Goal: Task Accomplishment & Management: Use online tool/utility

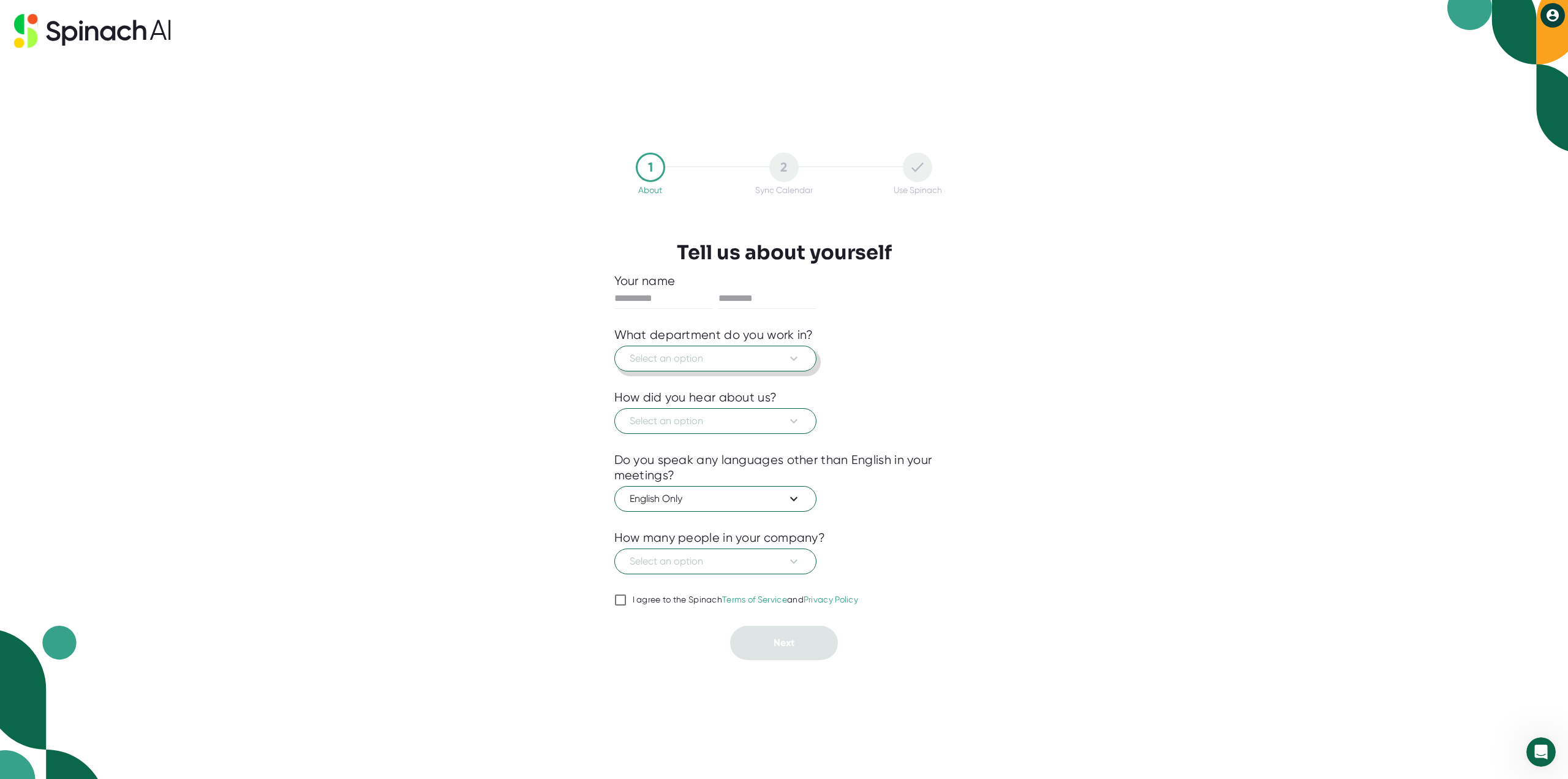
click at [795, 357] on icon at bounding box center [794, 358] width 7 height 4
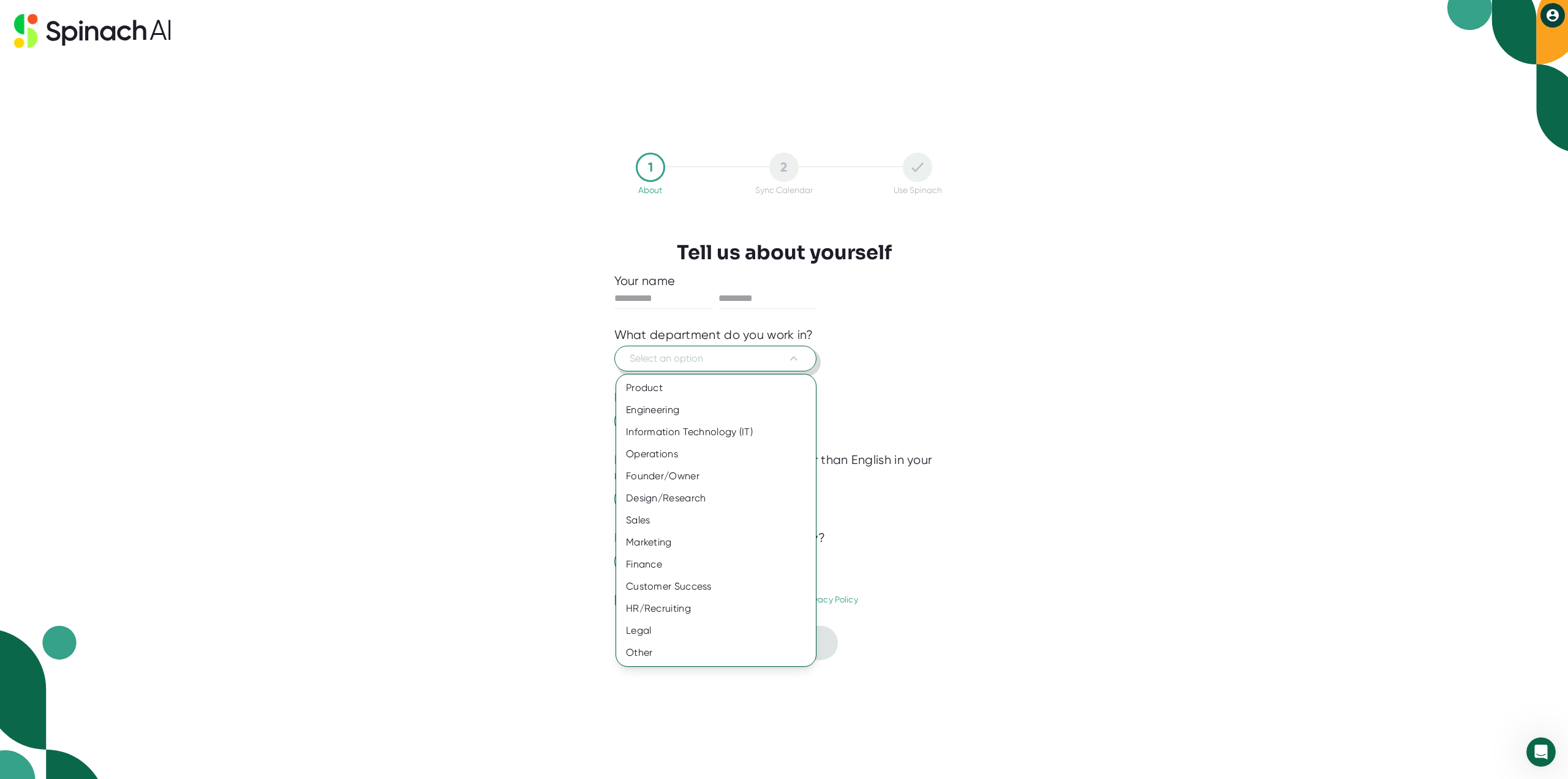
click at [794, 361] on div at bounding box center [784, 389] width 1568 height 779
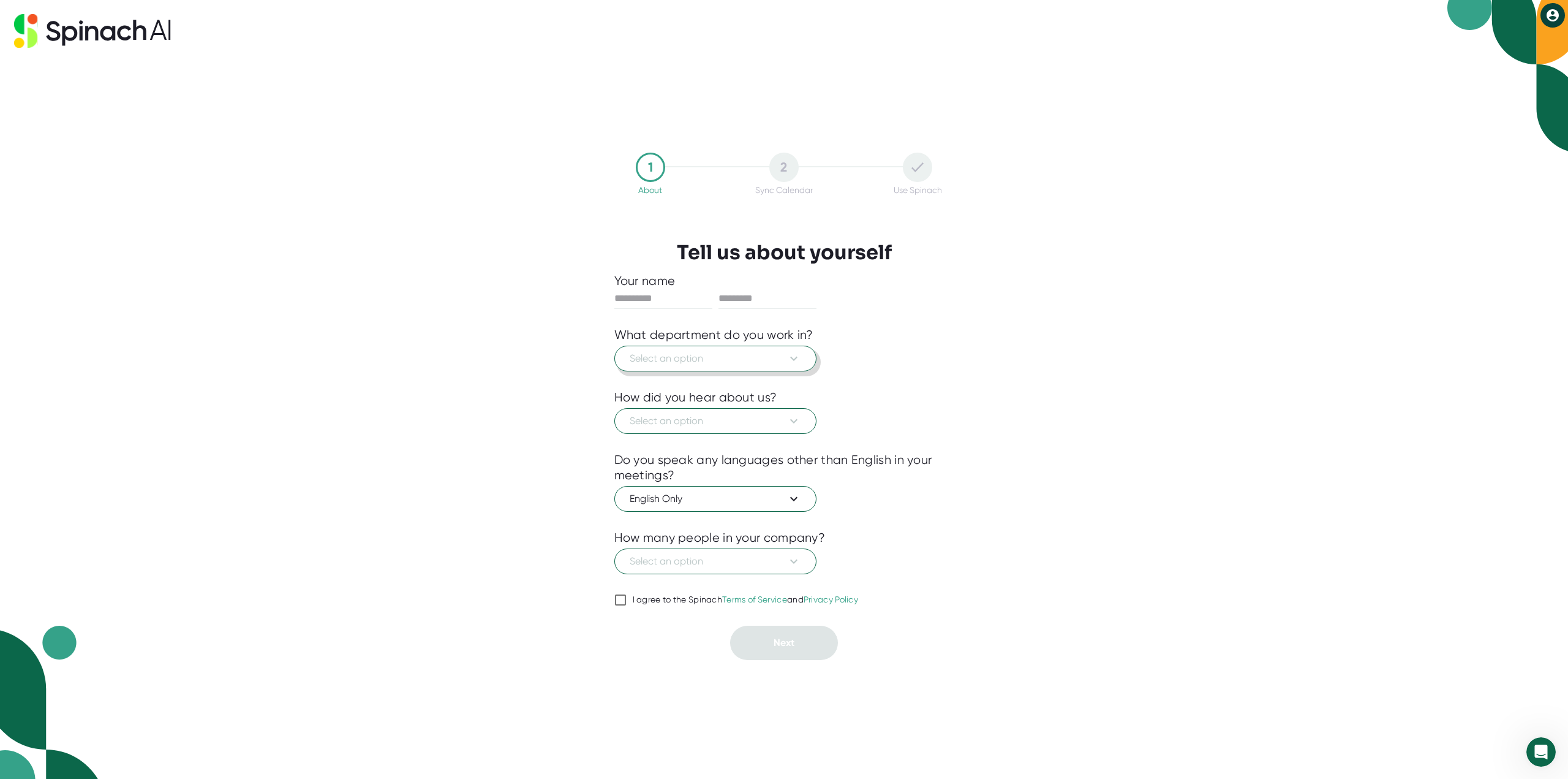
click at [786, 360] on icon at bounding box center [794, 358] width 15 height 15
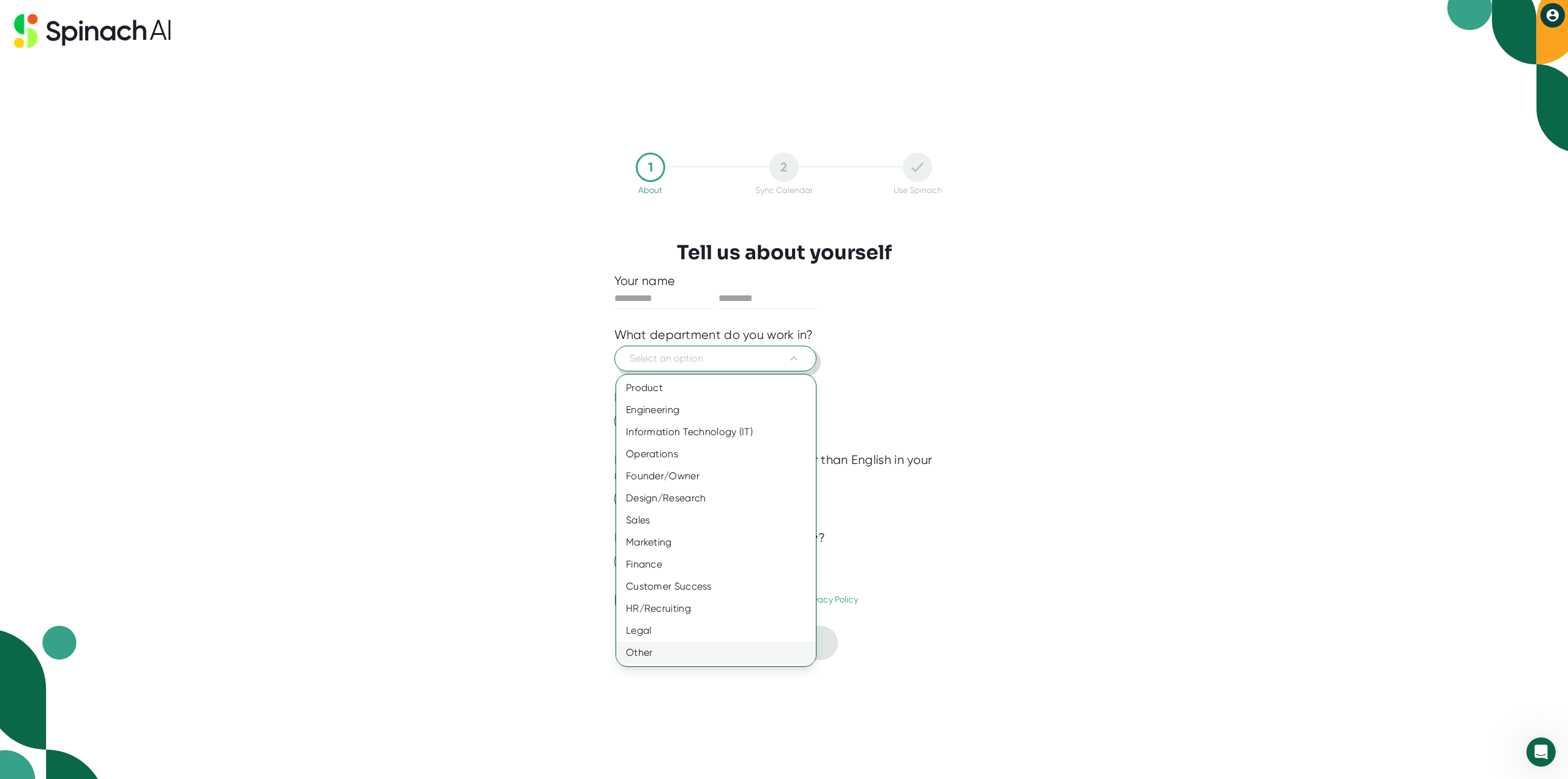
click at [657, 655] on div "Other" at bounding box center [716, 652] width 200 height 22
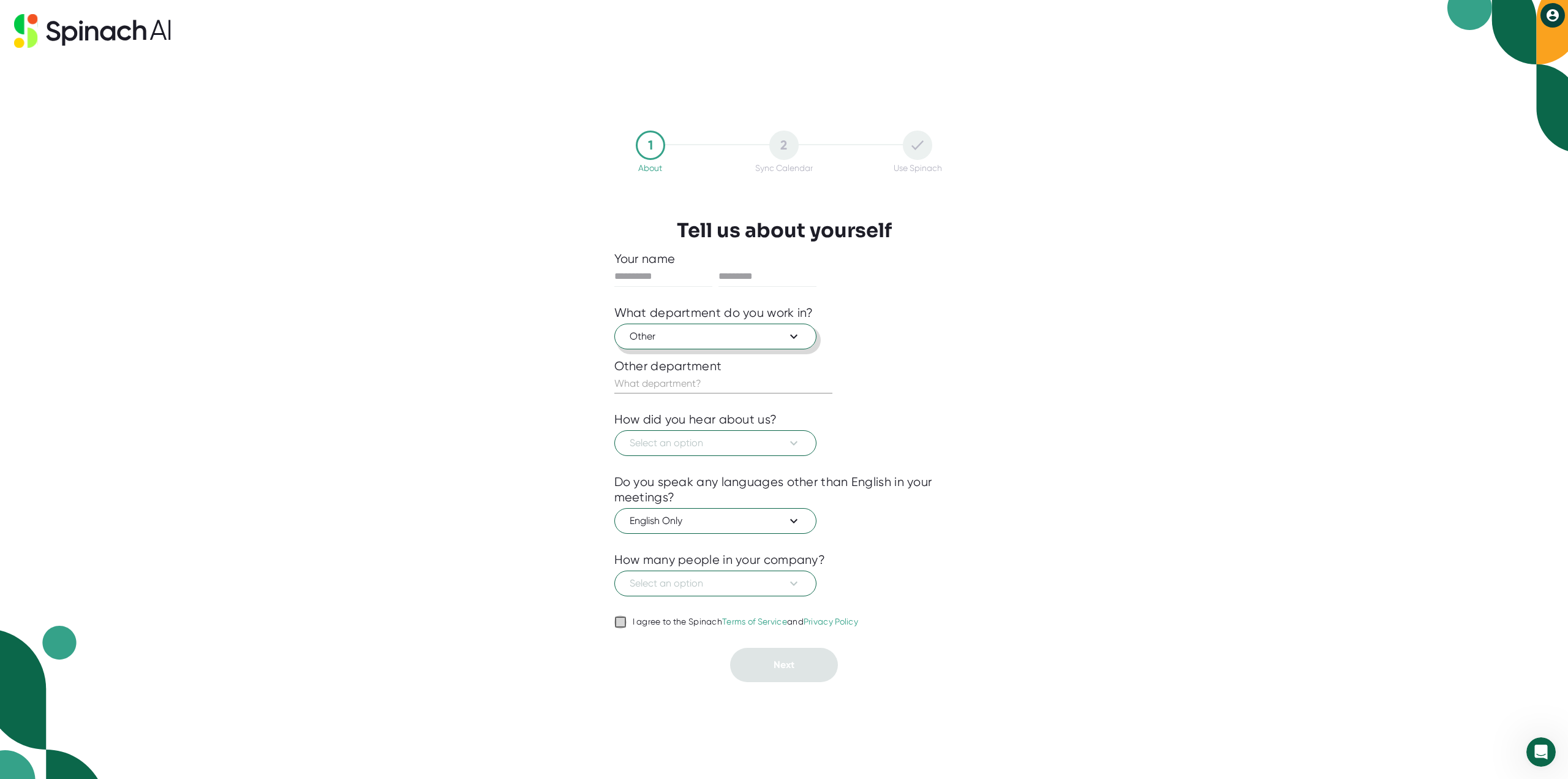
click at [620, 617] on input "I agree to the Spinach Terms of Service and Privacy Policy" at bounding box center [620, 622] width 12 height 15
click at [809, 591] on button "Select an option" at bounding box center [715, 583] width 202 height 26
click at [652, 637] on div "11-50" at bounding box center [716, 635] width 200 height 22
click at [770, 447] on span "Select an option" at bounding box center [715, 443] width 172 height 15
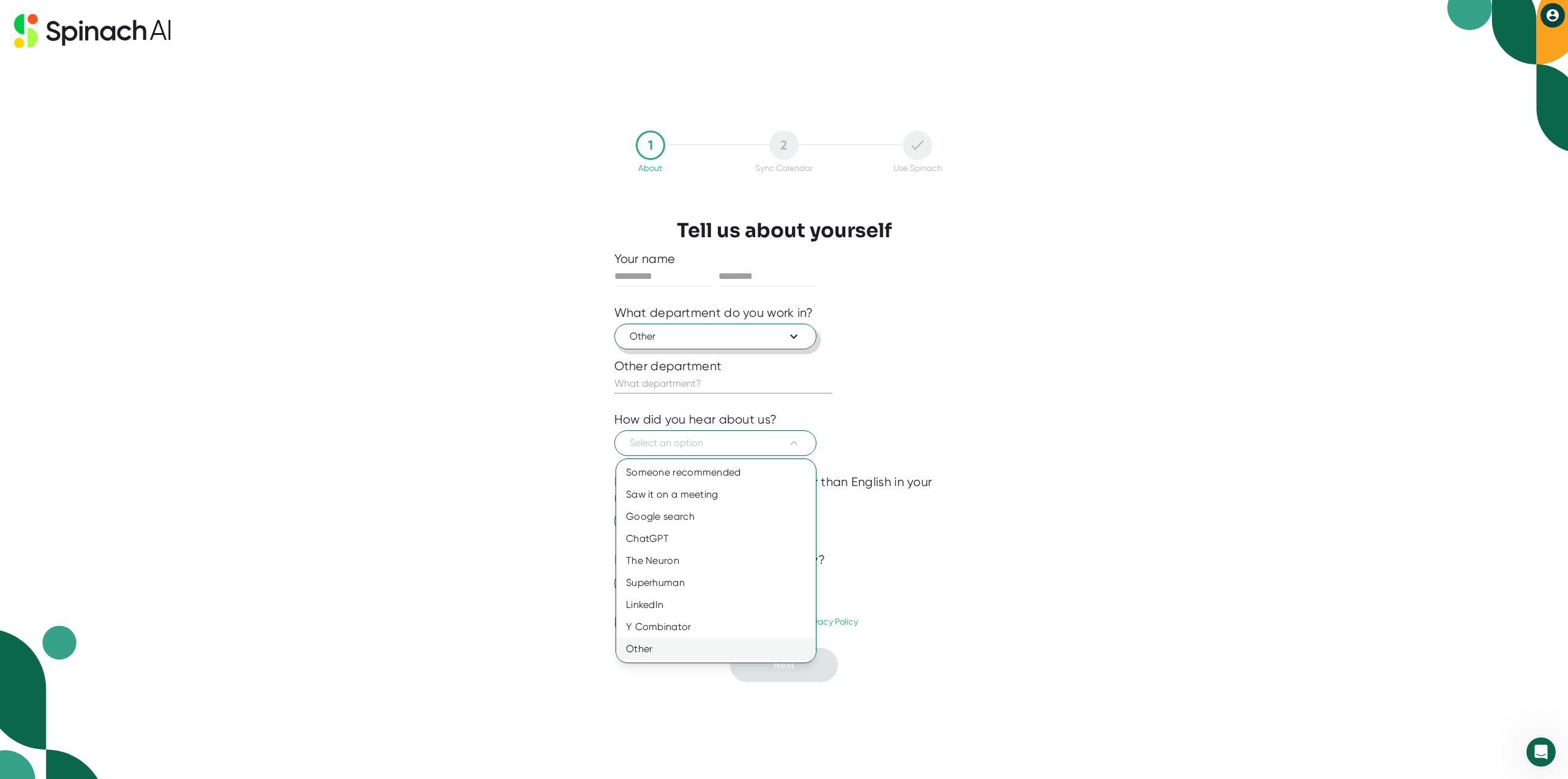
click at [655, 647] on div "Other" at bounding box center [716, 649] width 200 height 22
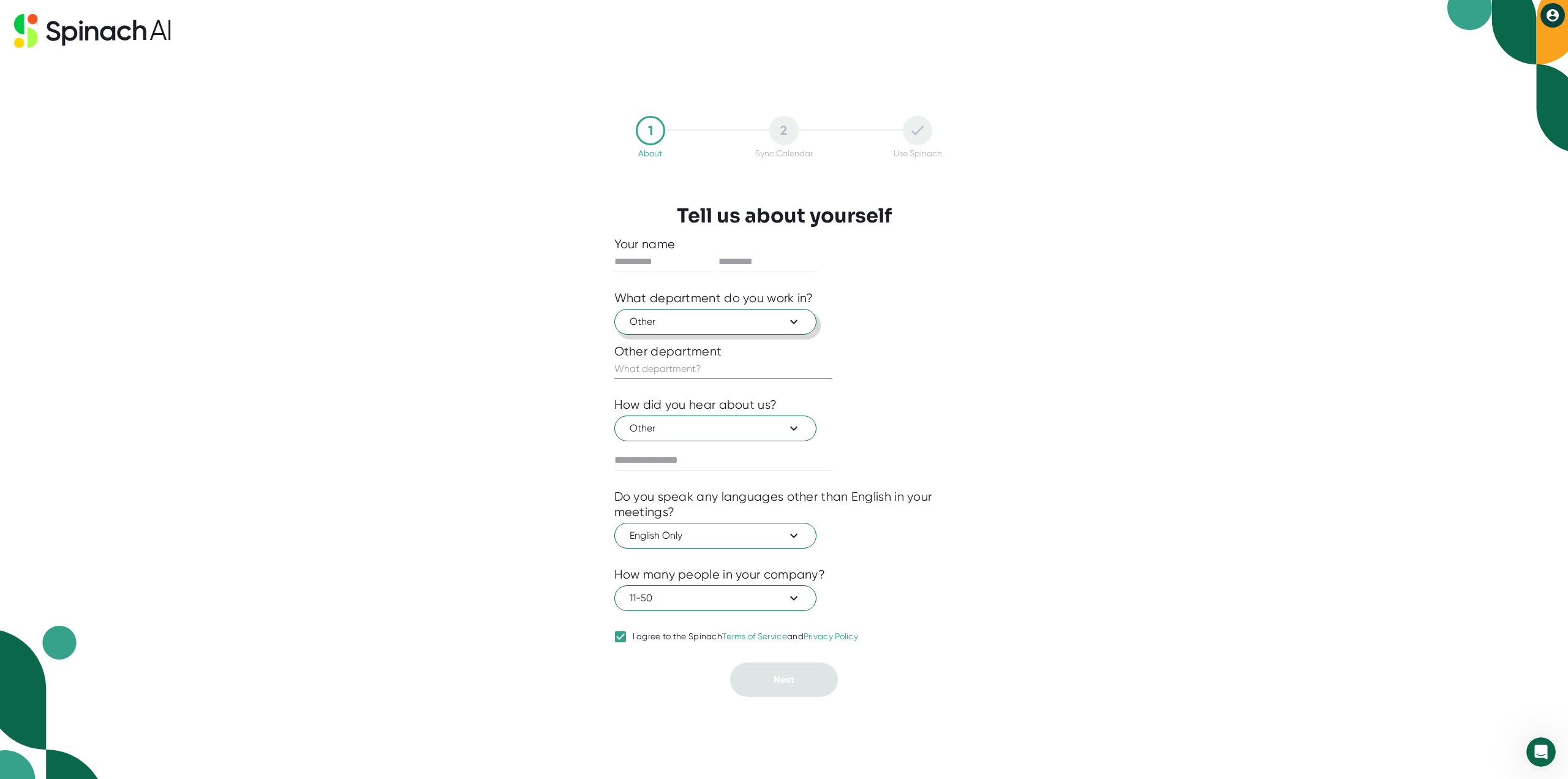
click at [751, 329] on span "Other" at bounding box center [715, 322] width 172 height 15
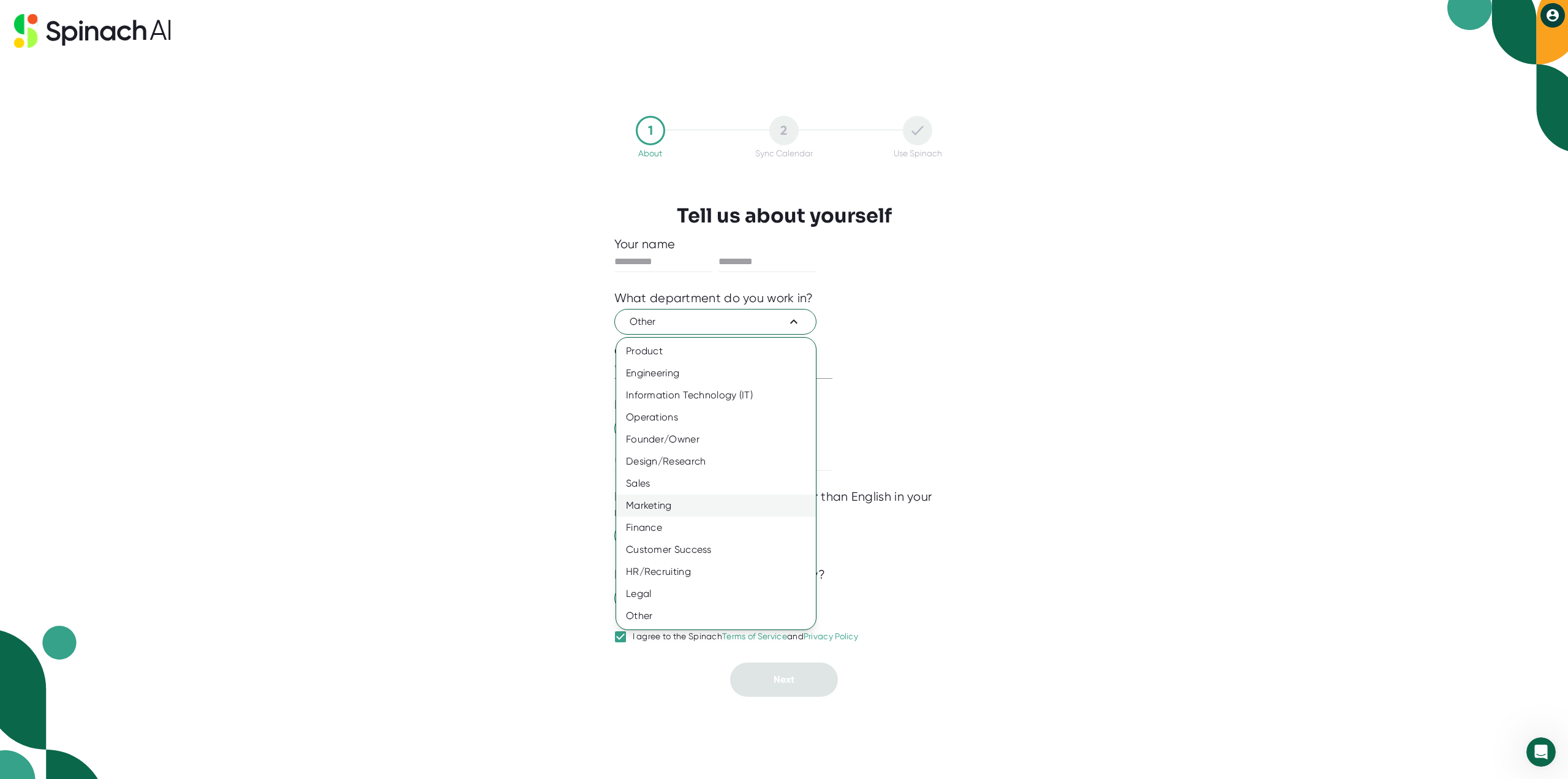
click at [658, 507] on div "Marketing" at bounding box center [716, 506] width 200 height 22
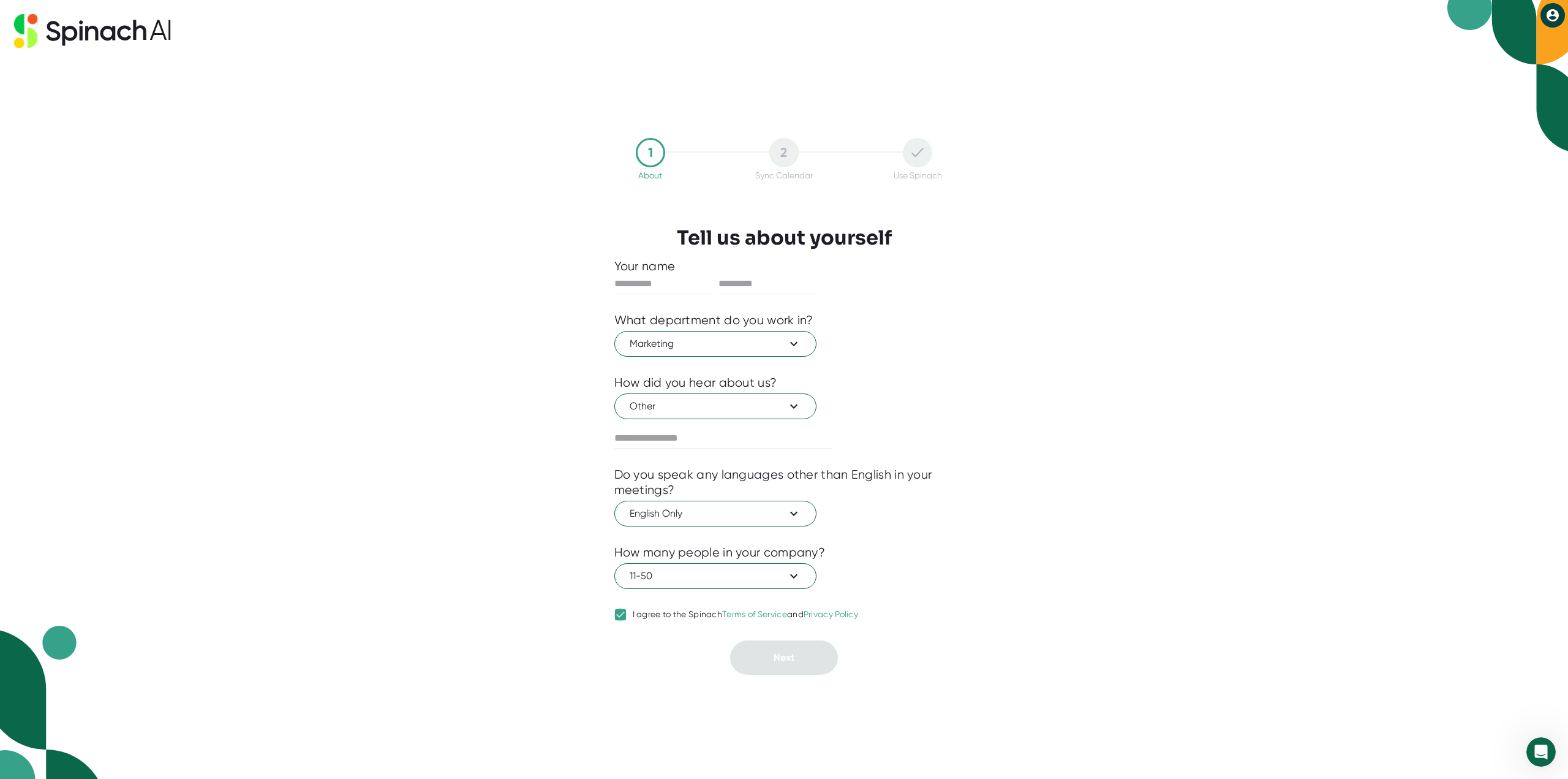
click at [619, 613] on input "I agree to the Spinach Terms of Service and Privacy Policy" at bounding box center [620, 615] width 12 height 15
checkbox input "true"
click at [691, 412] on span "Other" at bounding box center [715, 407] width 172 height 15
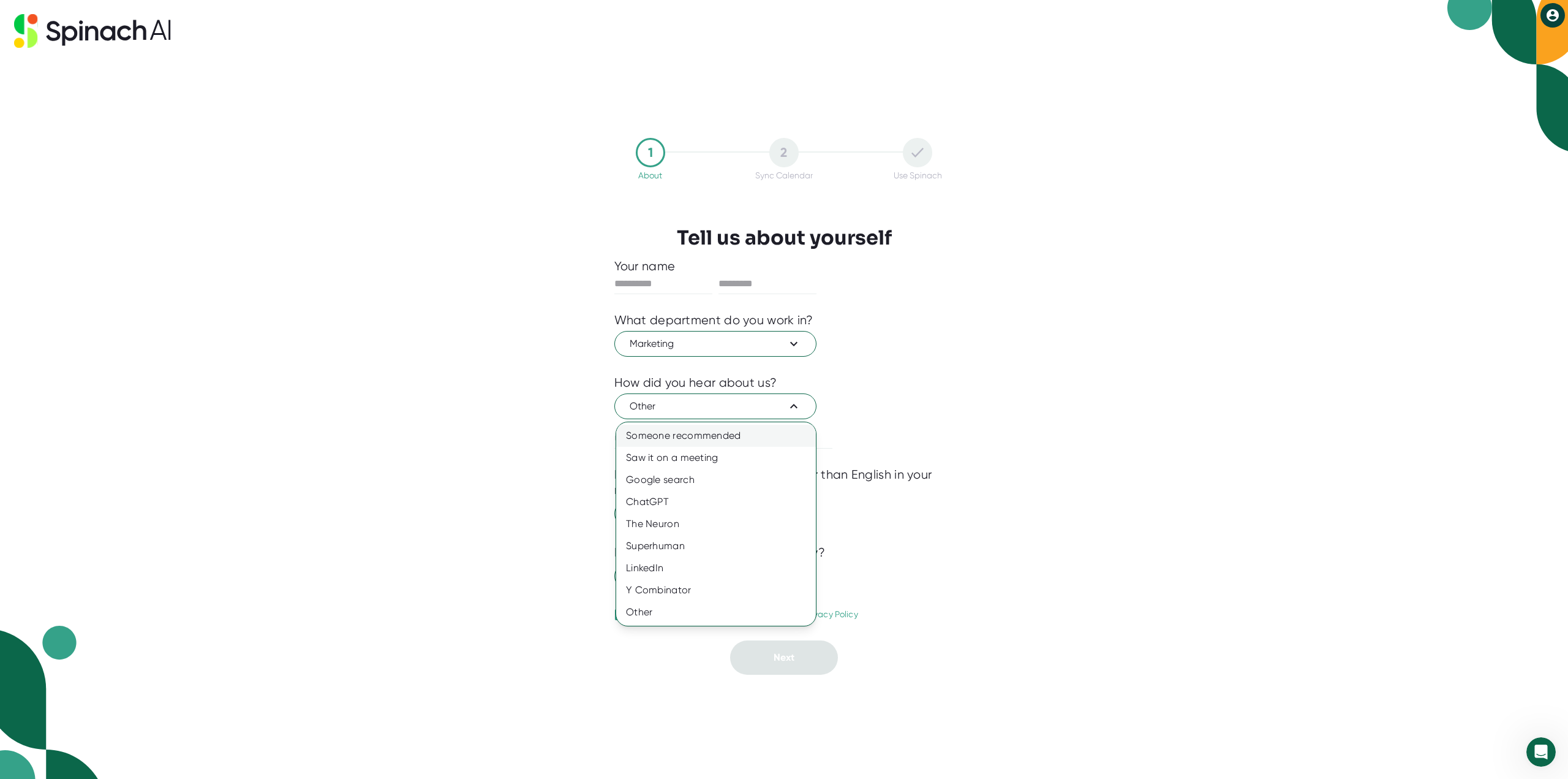
click at [685, 437] on div "Someone recommended" at bounding box center [716, 436] width 200 height 22
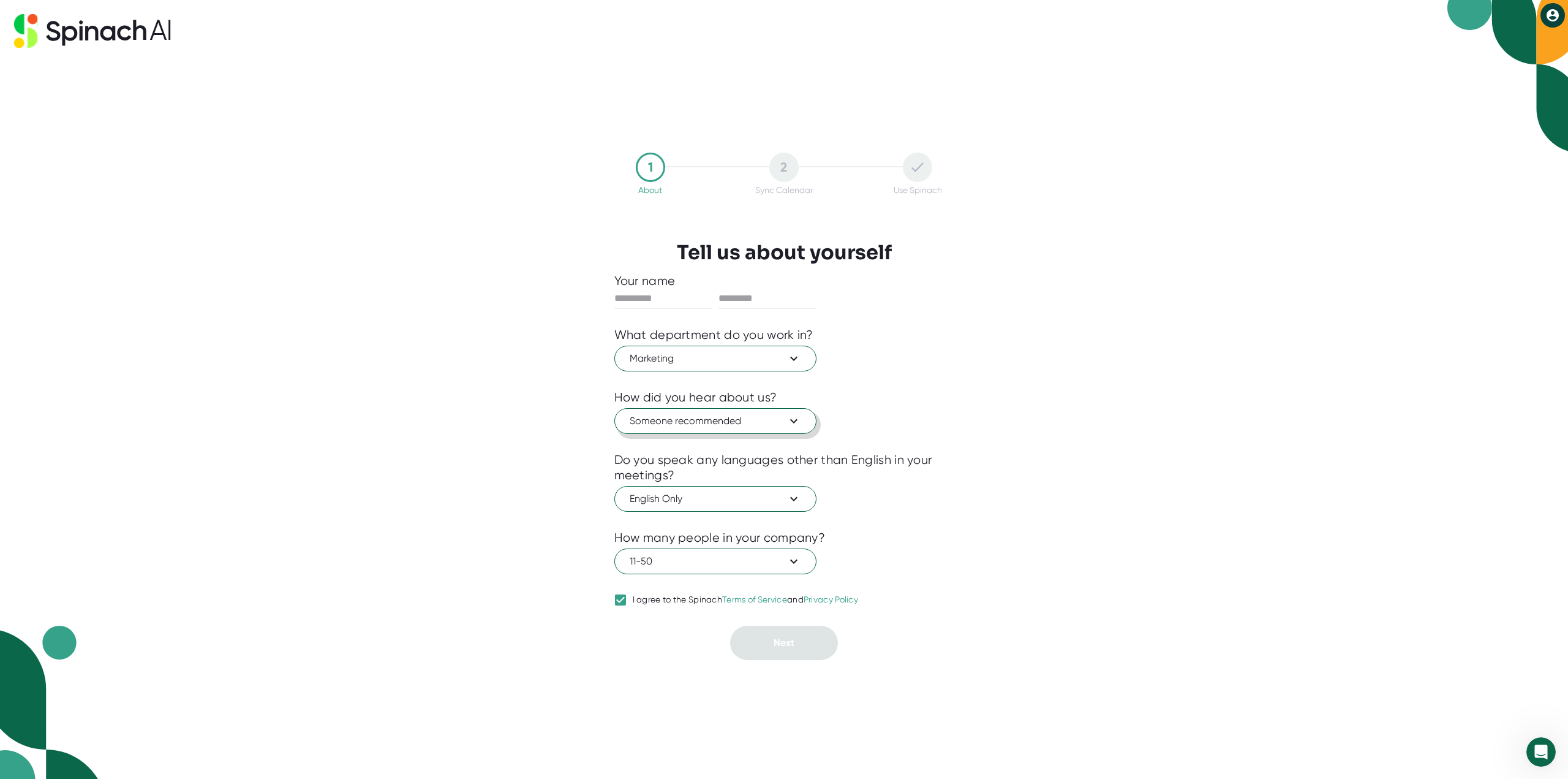
click at [701, 422] on span "Someone recommended" at bounding box center [715, 421] width 172 height 15
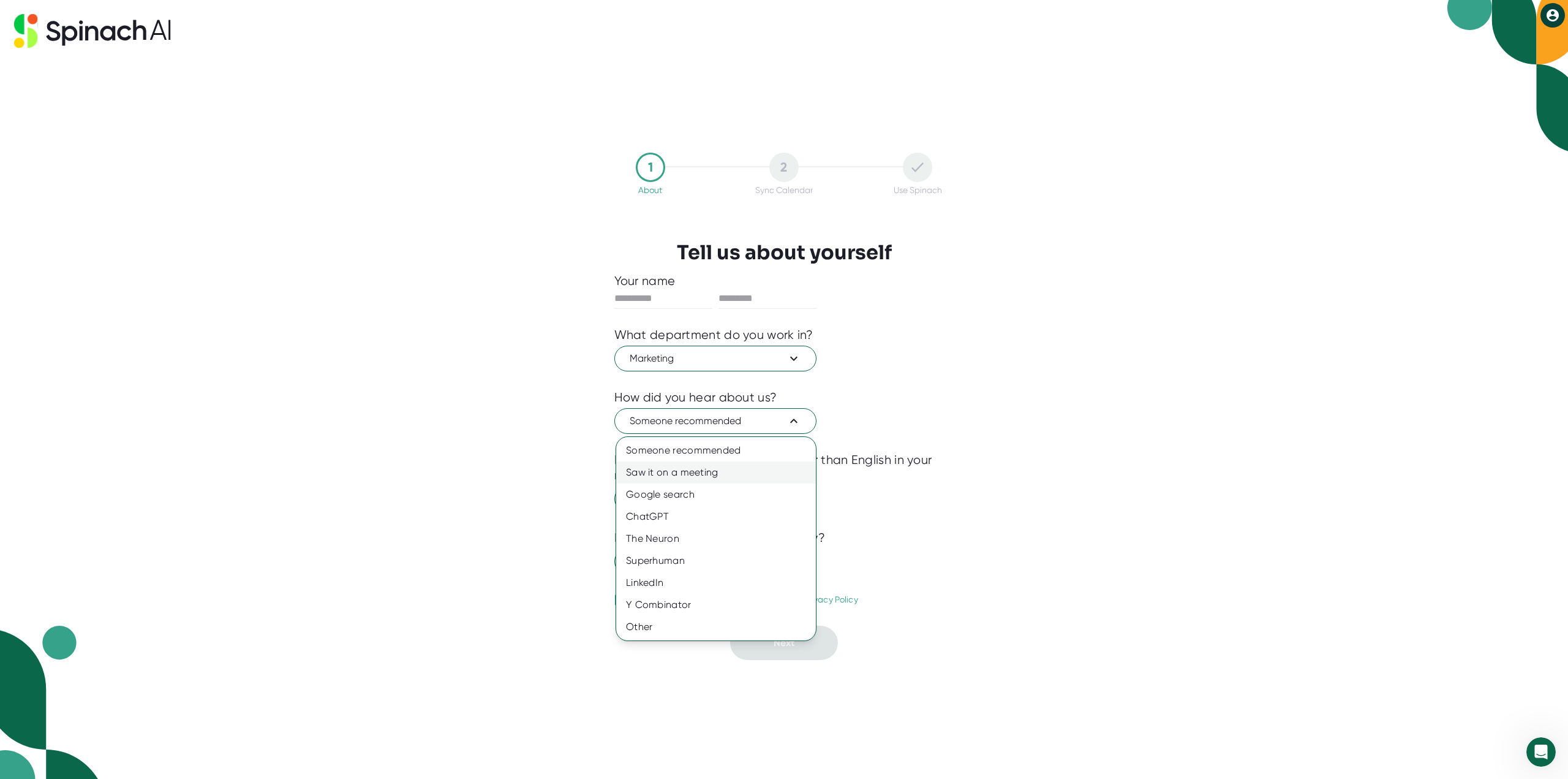
click at [699, 474] on div "Saw it on a meeting" at bounding box center [716, 472] width 200 height 22
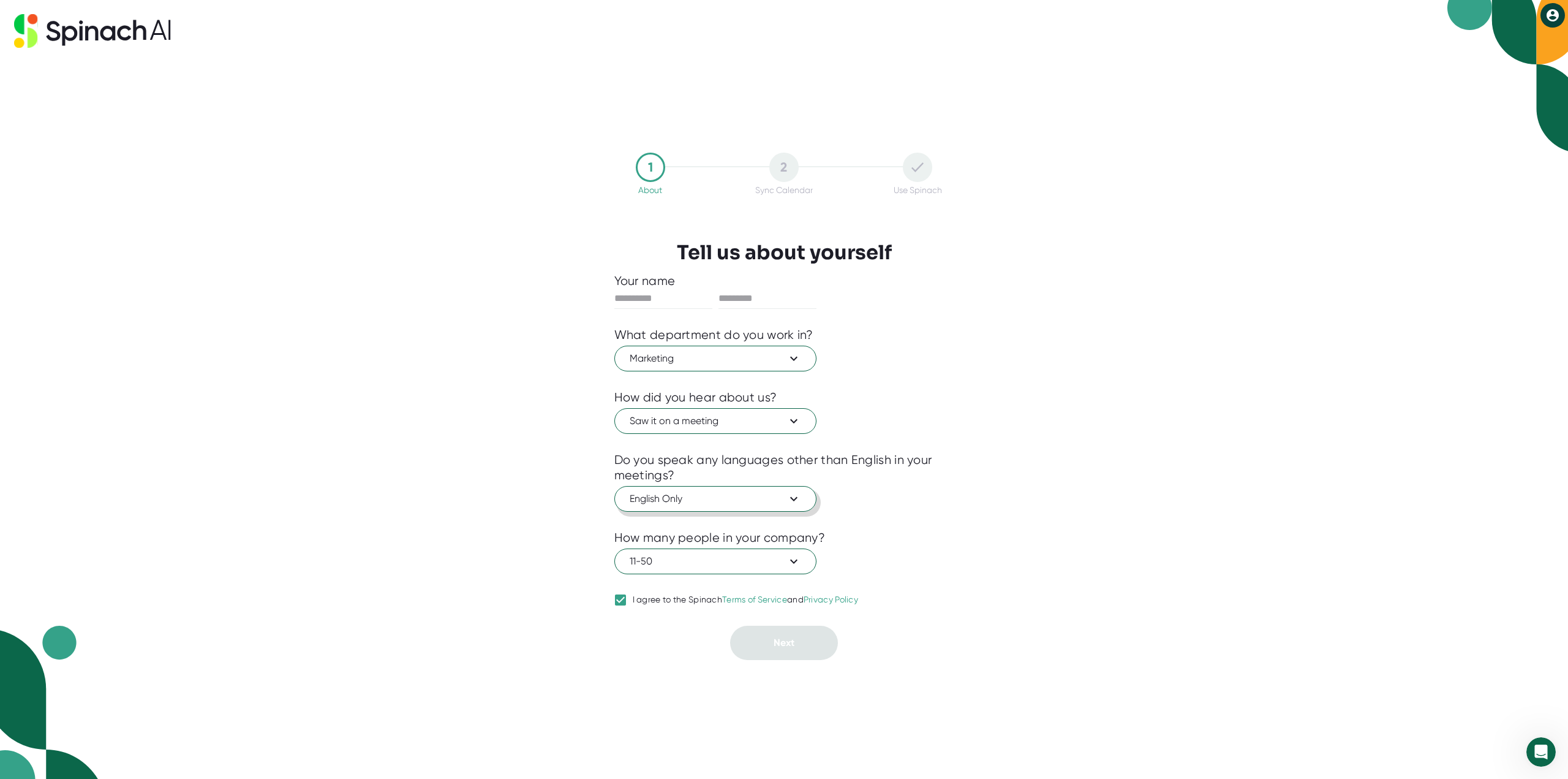
click at [716, 500] on span "English Only" at bounding box center [715, 499] width 172 height 15
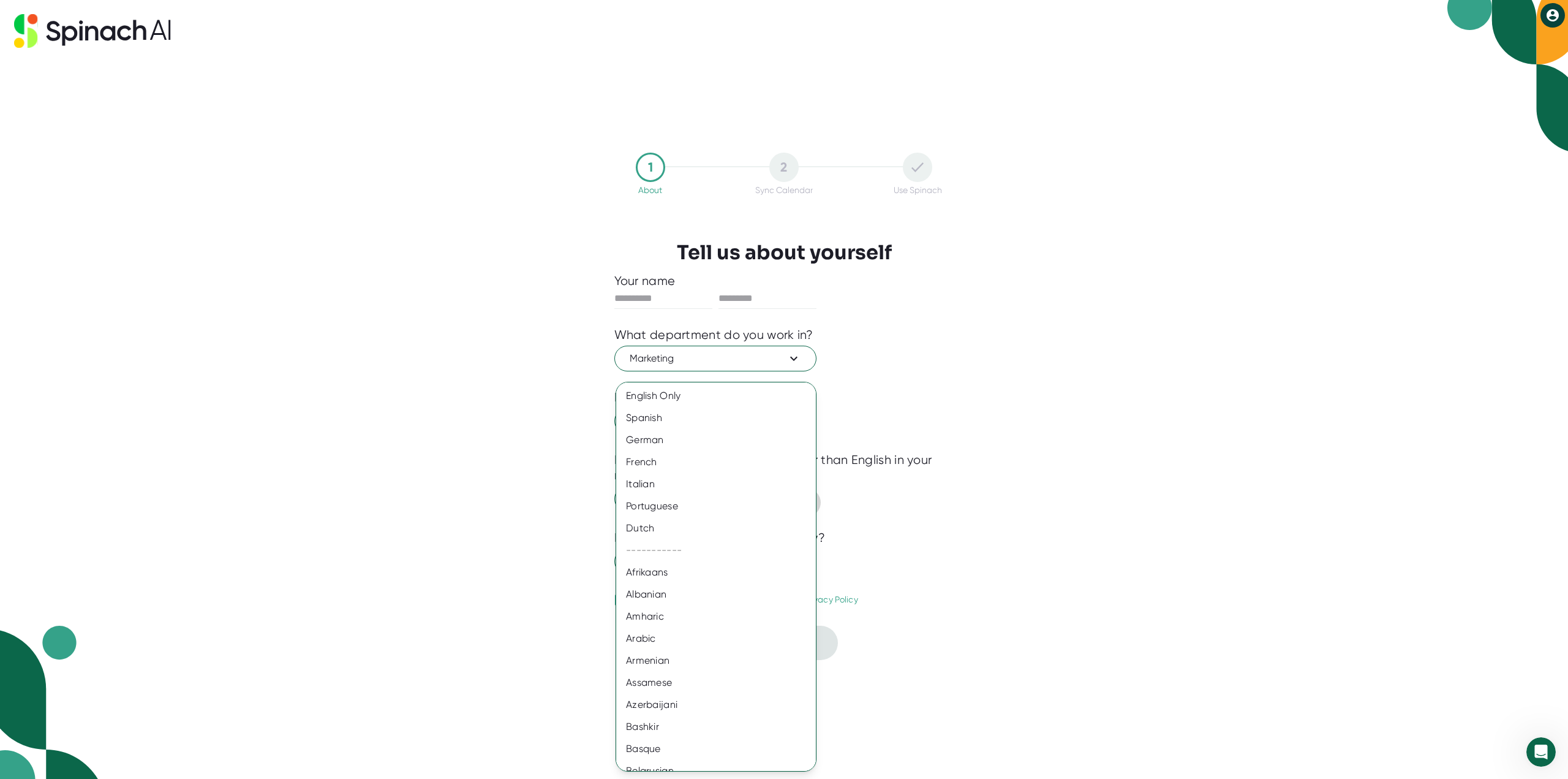
click at [716, 500] on div "Portuguese" at bounding box center [720, 506] width 209 height 22
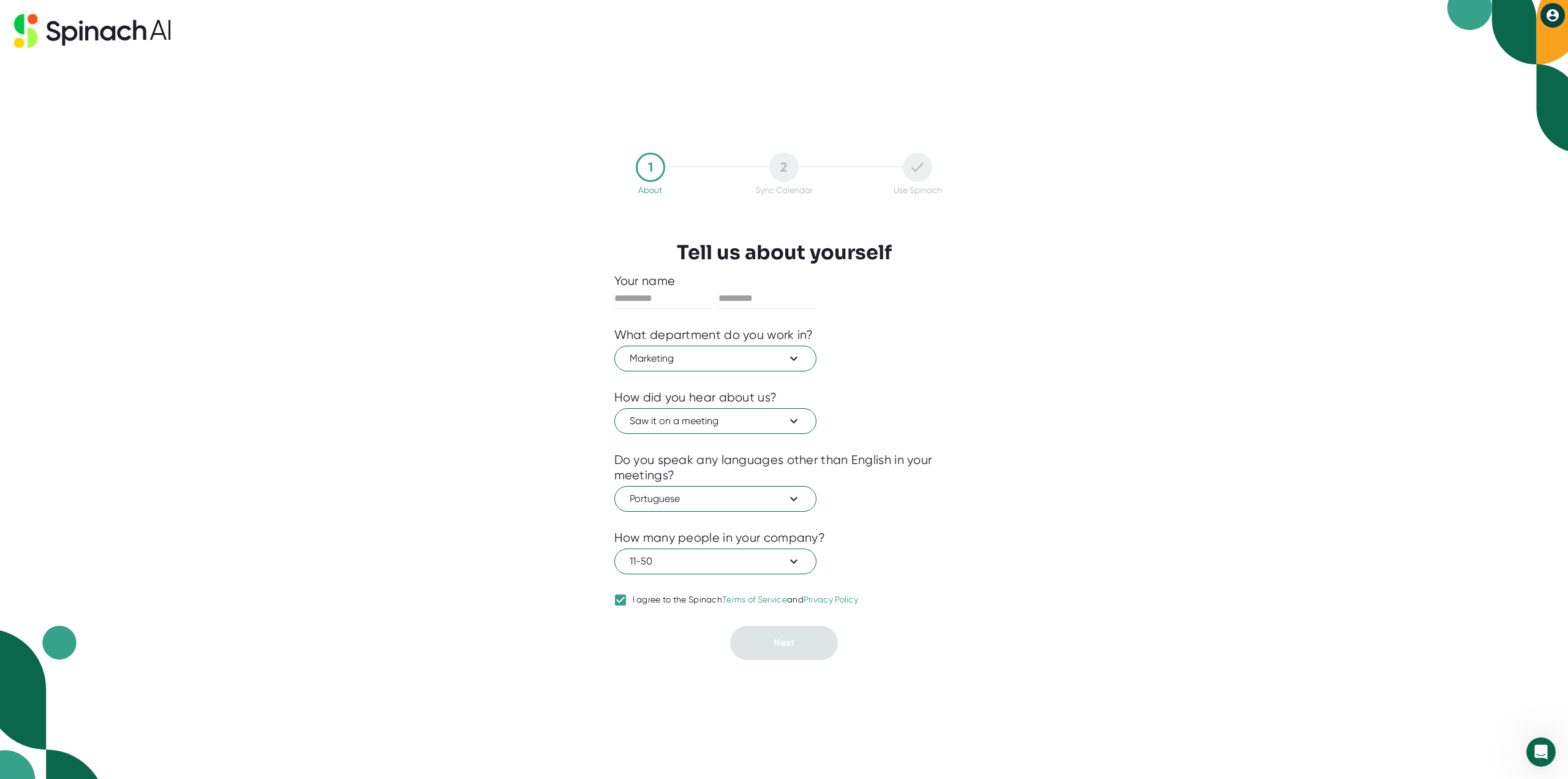
click at [948, 492] on div "Portuguese" at bounding box center [784, 497] width 340 height 29
click at [745, 296] on input "text" at bounding box center [768, 298] width 98 height 20
click at [647, 298] on input "text" at bounding box center [664, 298] width 98 height 20
type input "*"
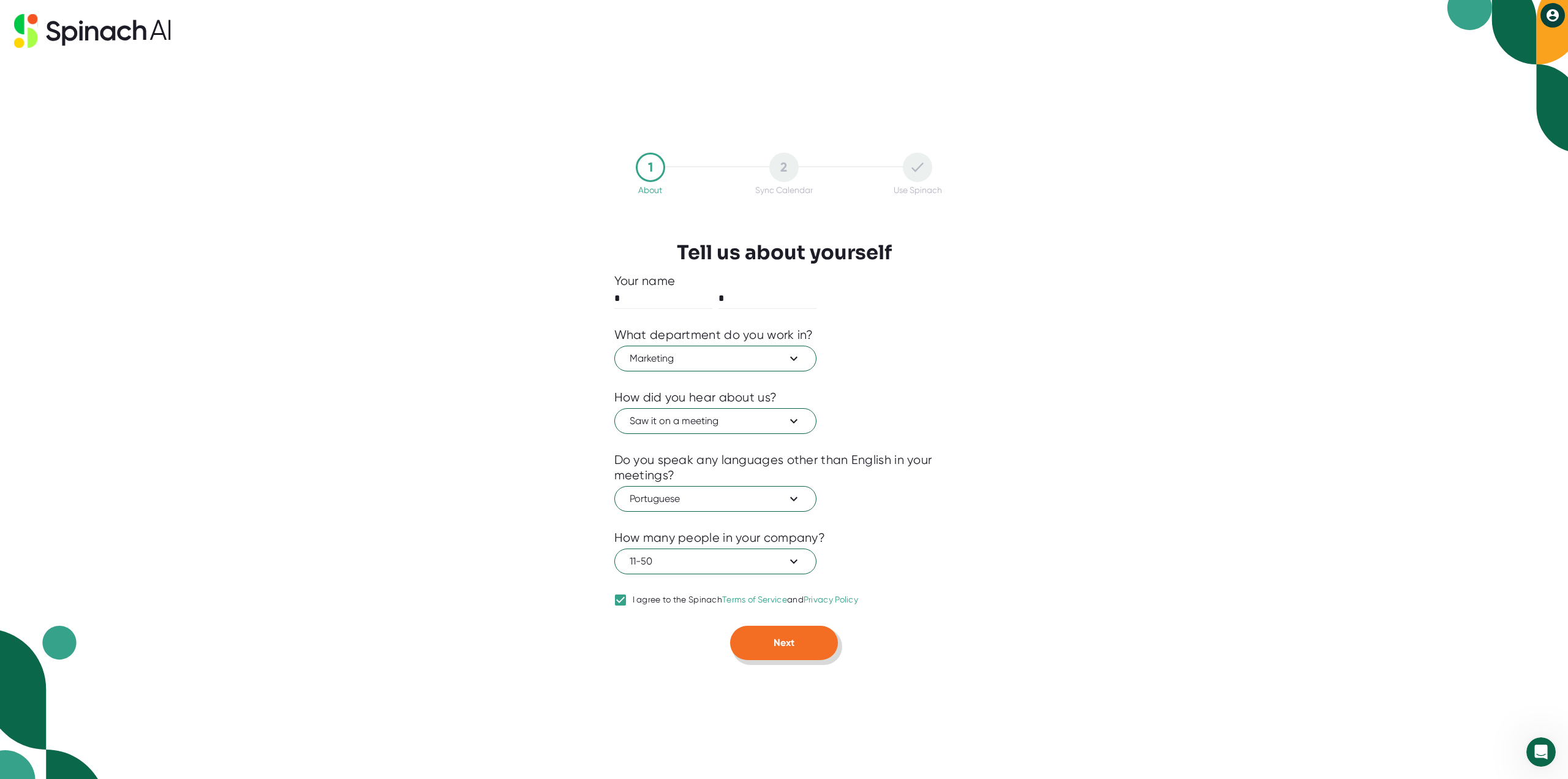
click at [794, 640] on span "Next" at bounding box center [784, 642] width 21 height 12
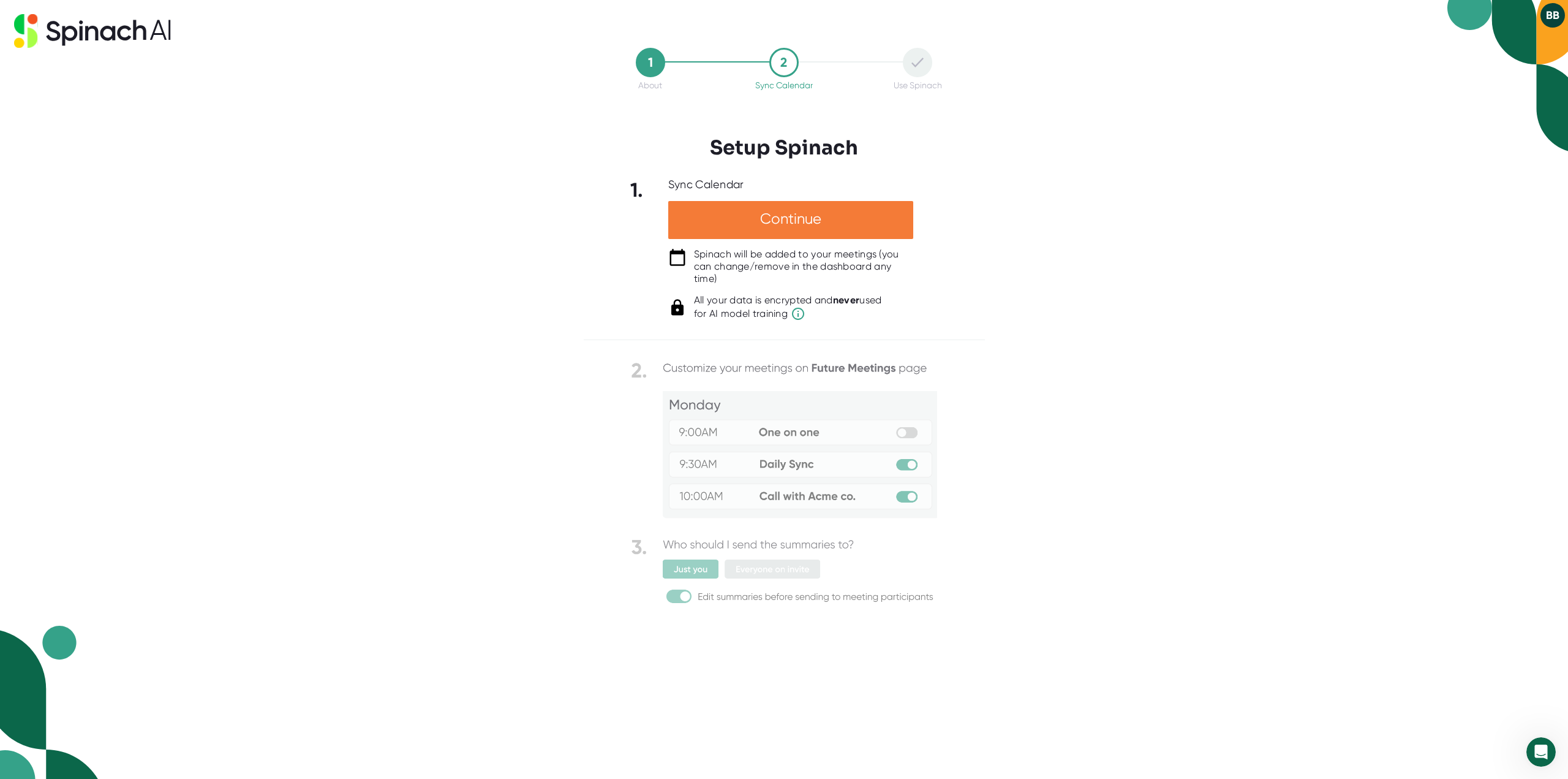
click at [793, 216] on div "Continue" at bounding box center [790, 220] width 245 height 38
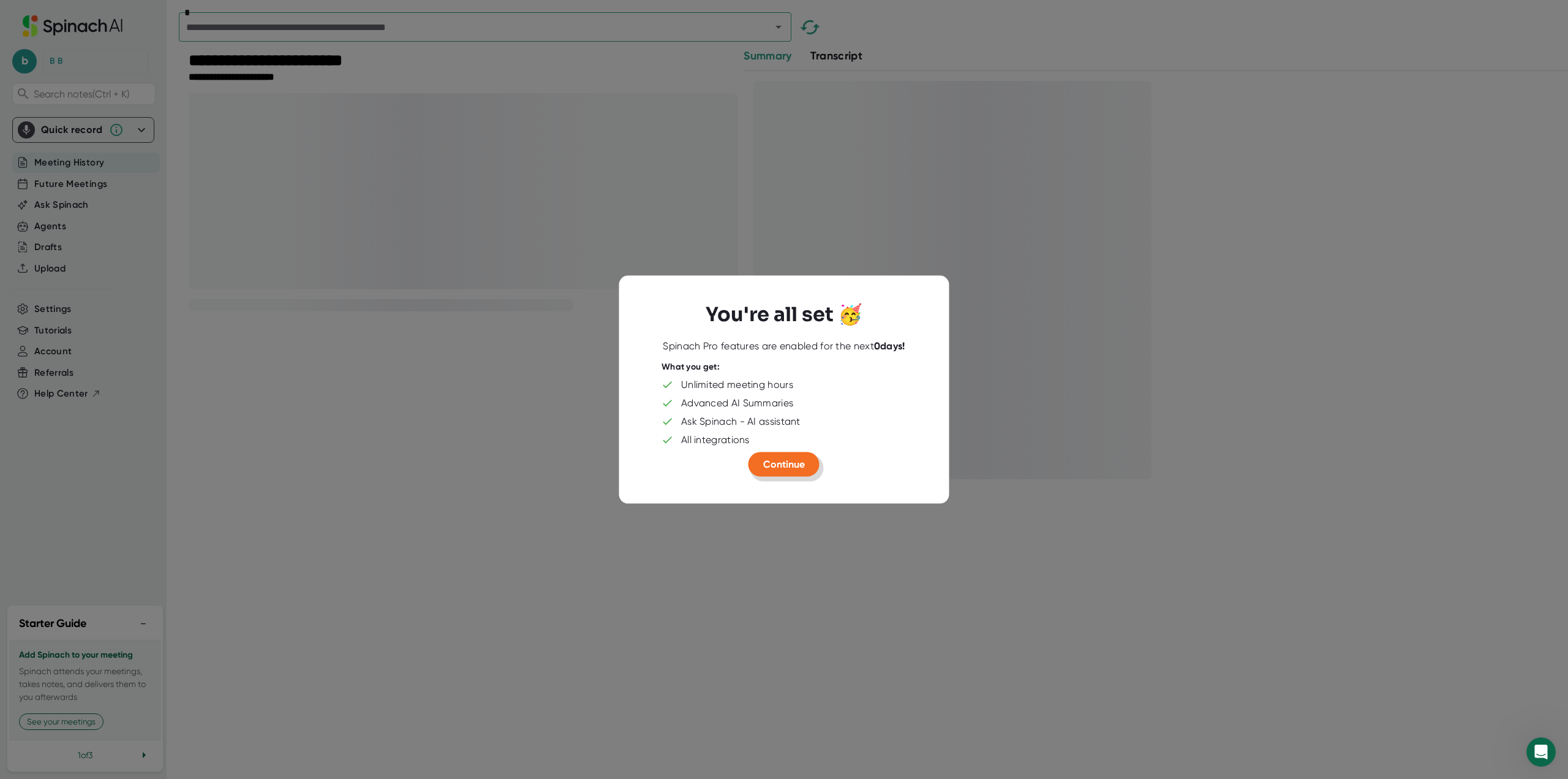
click at [792, 467] on span "Continue" at bounding box center [784, 463] width 42 height 12
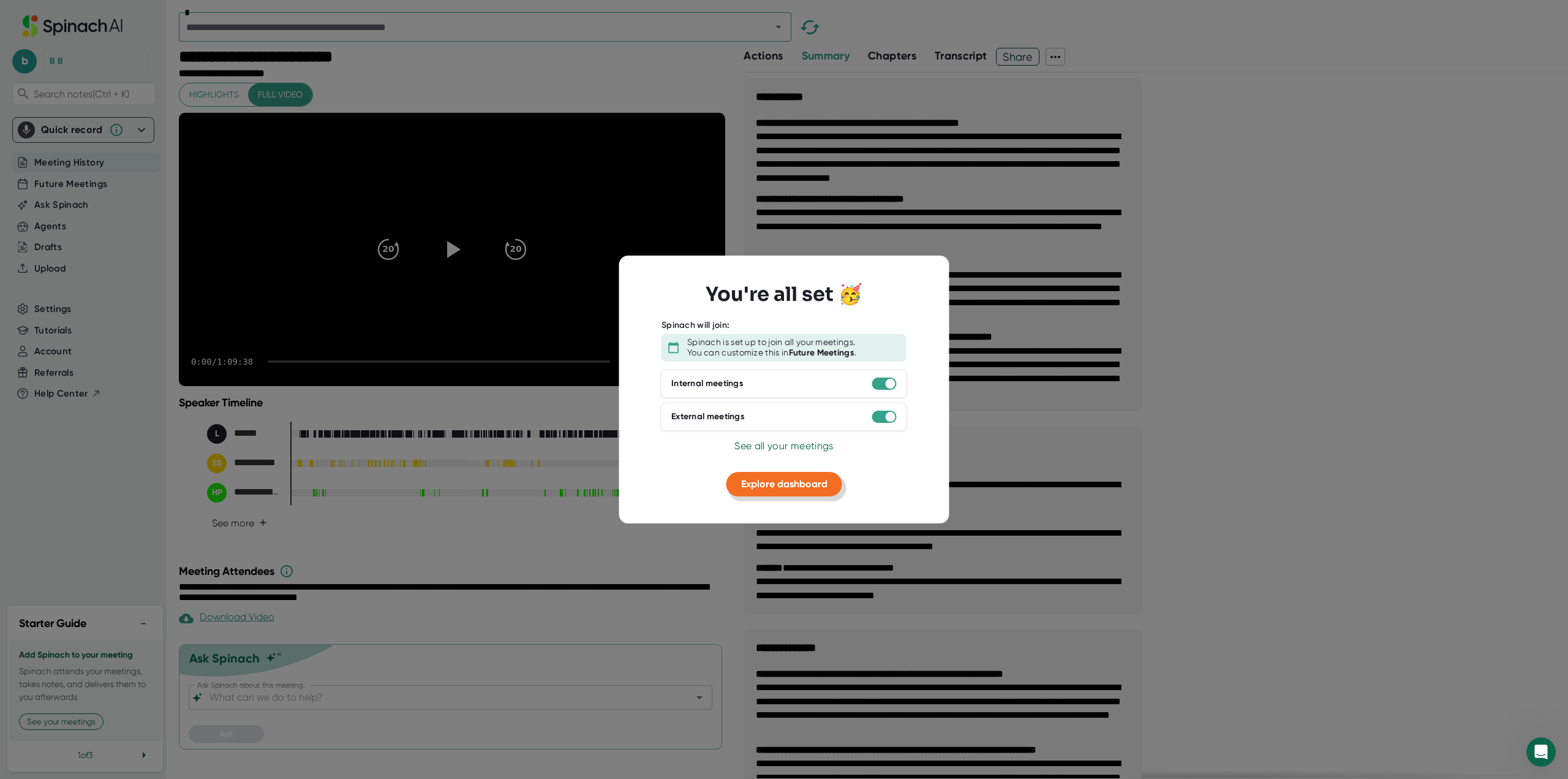
click at [770, 487] on span "Explore dashboard" at bounding box center [784, 484] width 87 height 12
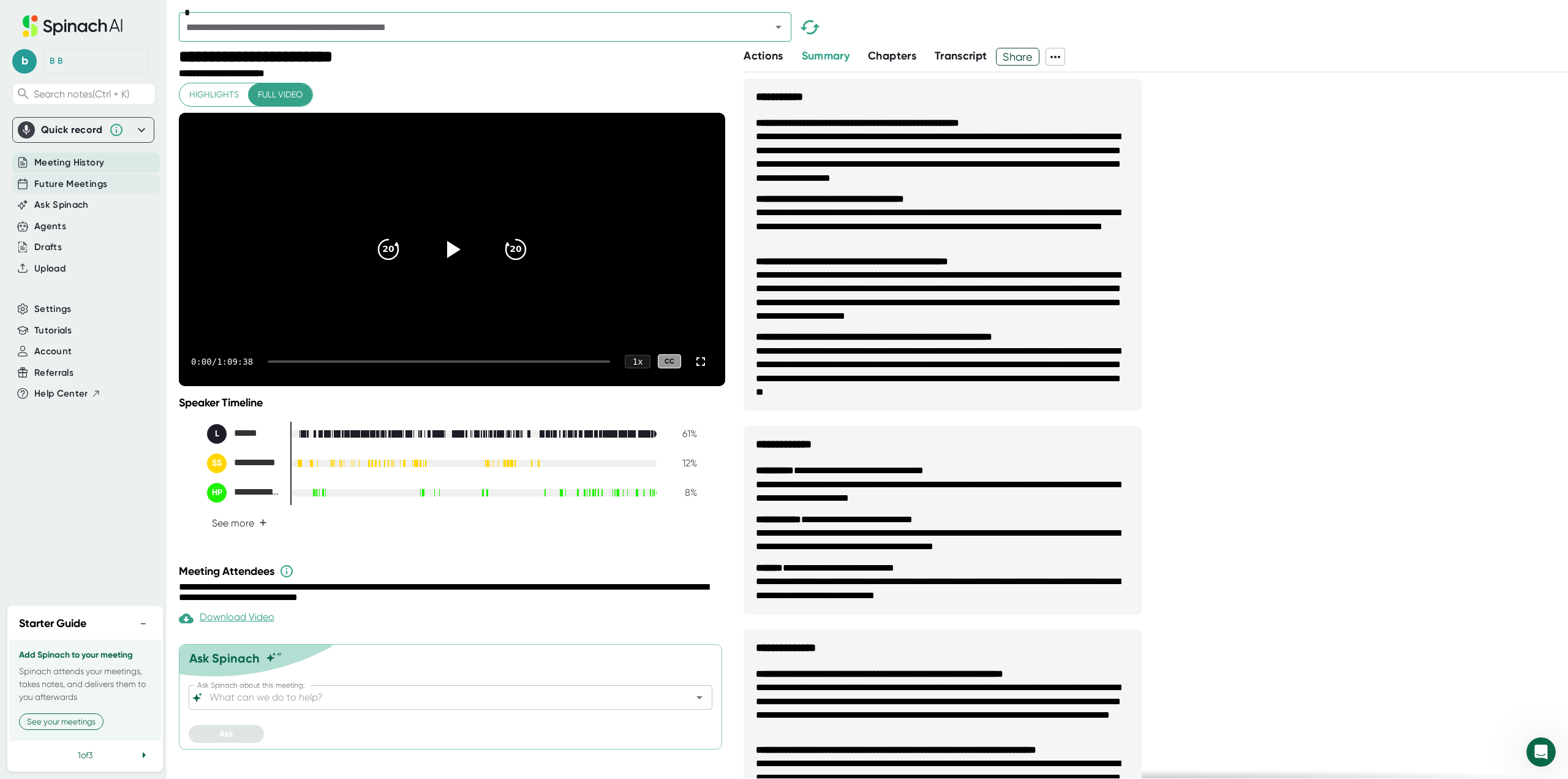
click at [71, 185] on span "Future Meetings" at bounding box center [71, 184] width 73 height 14
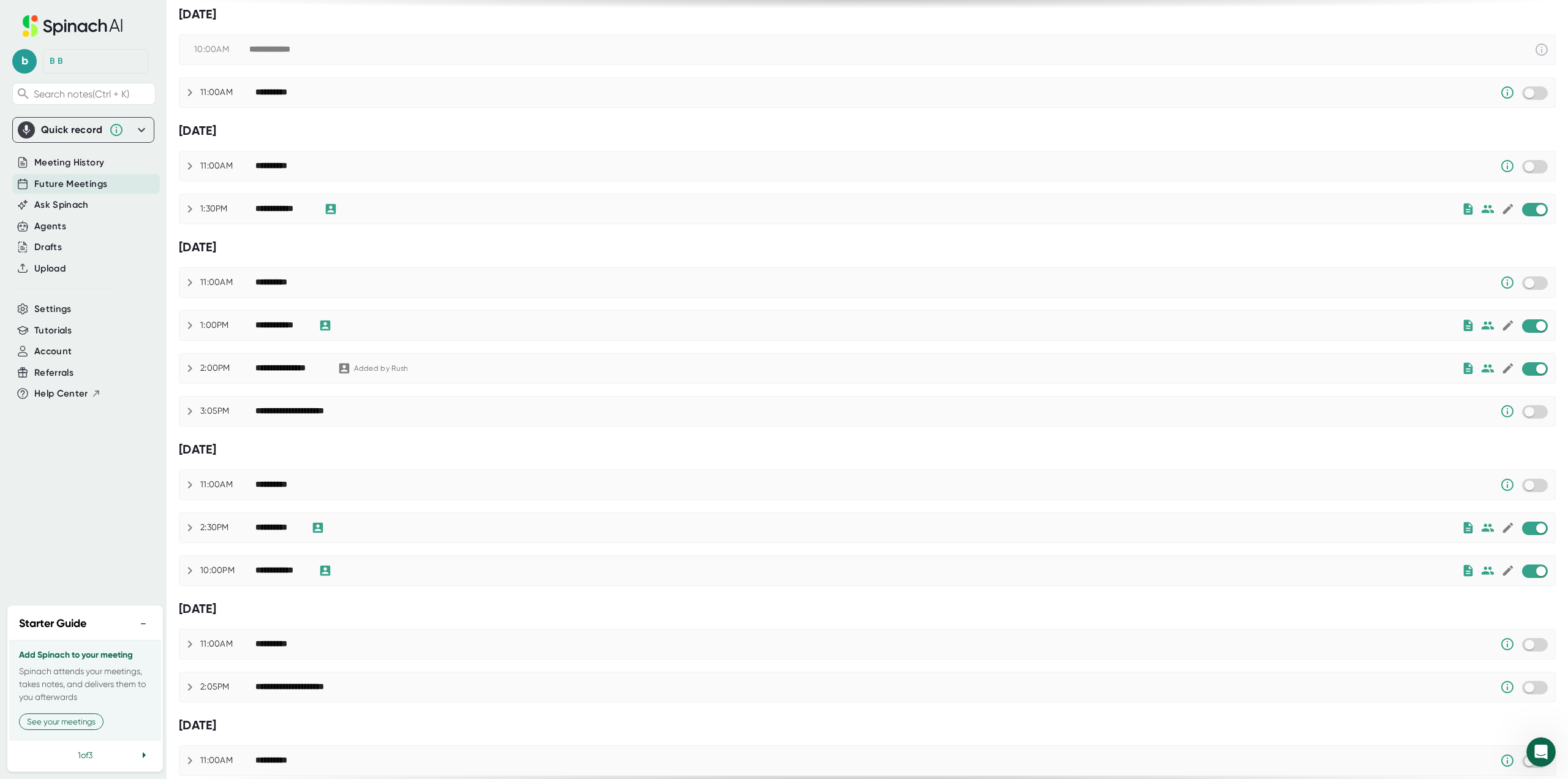
scroll to position [184, 0]
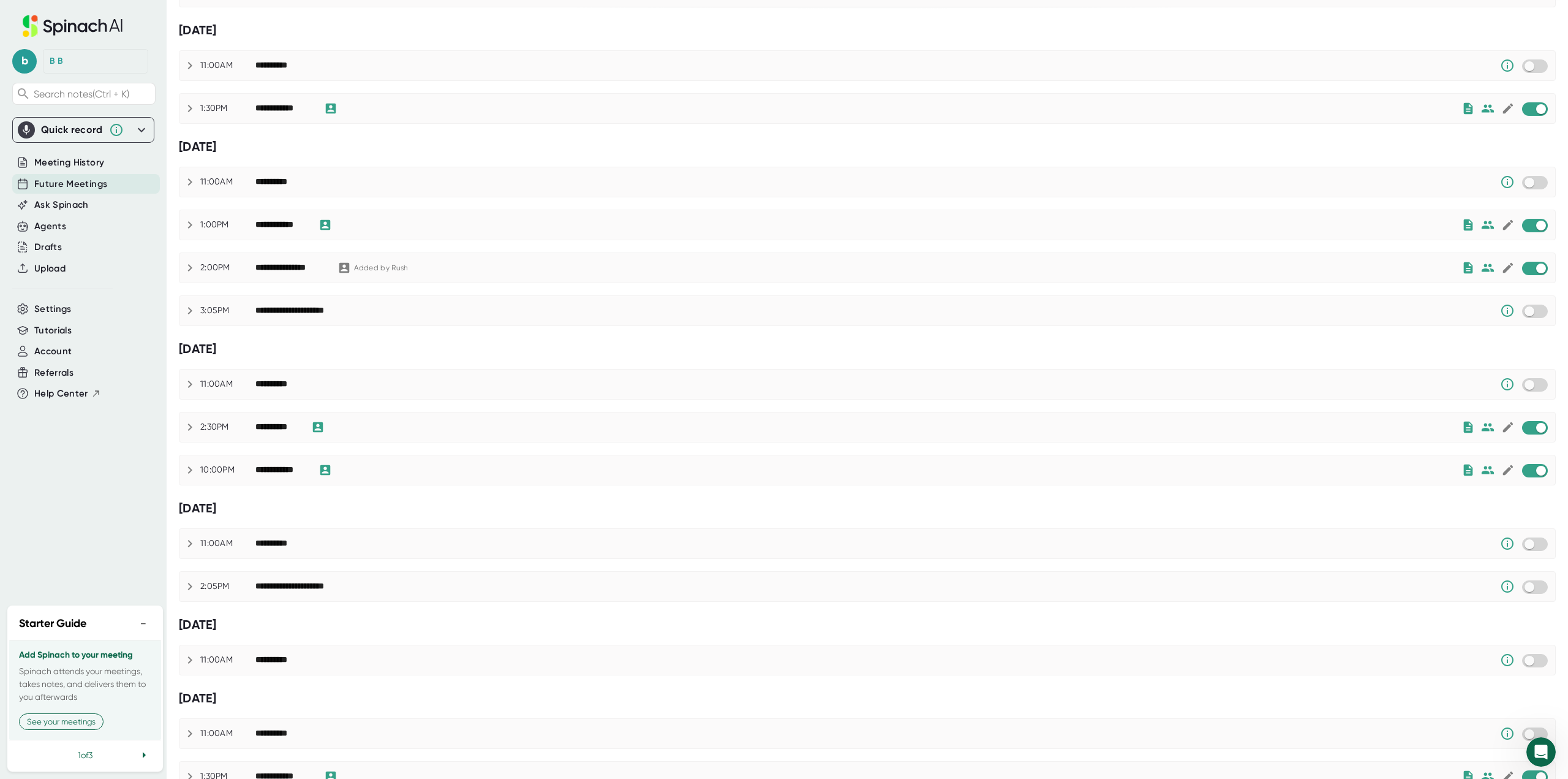
click at [144, 627] on button "−" at bounding box center [143, 623] width 16 height 17
click at [124, 560] on div "b B B Search notes (Ctrl + K) Quick record Include tab audio Start Recording Me…" at bounding box center [83, 364] width 167 height 728
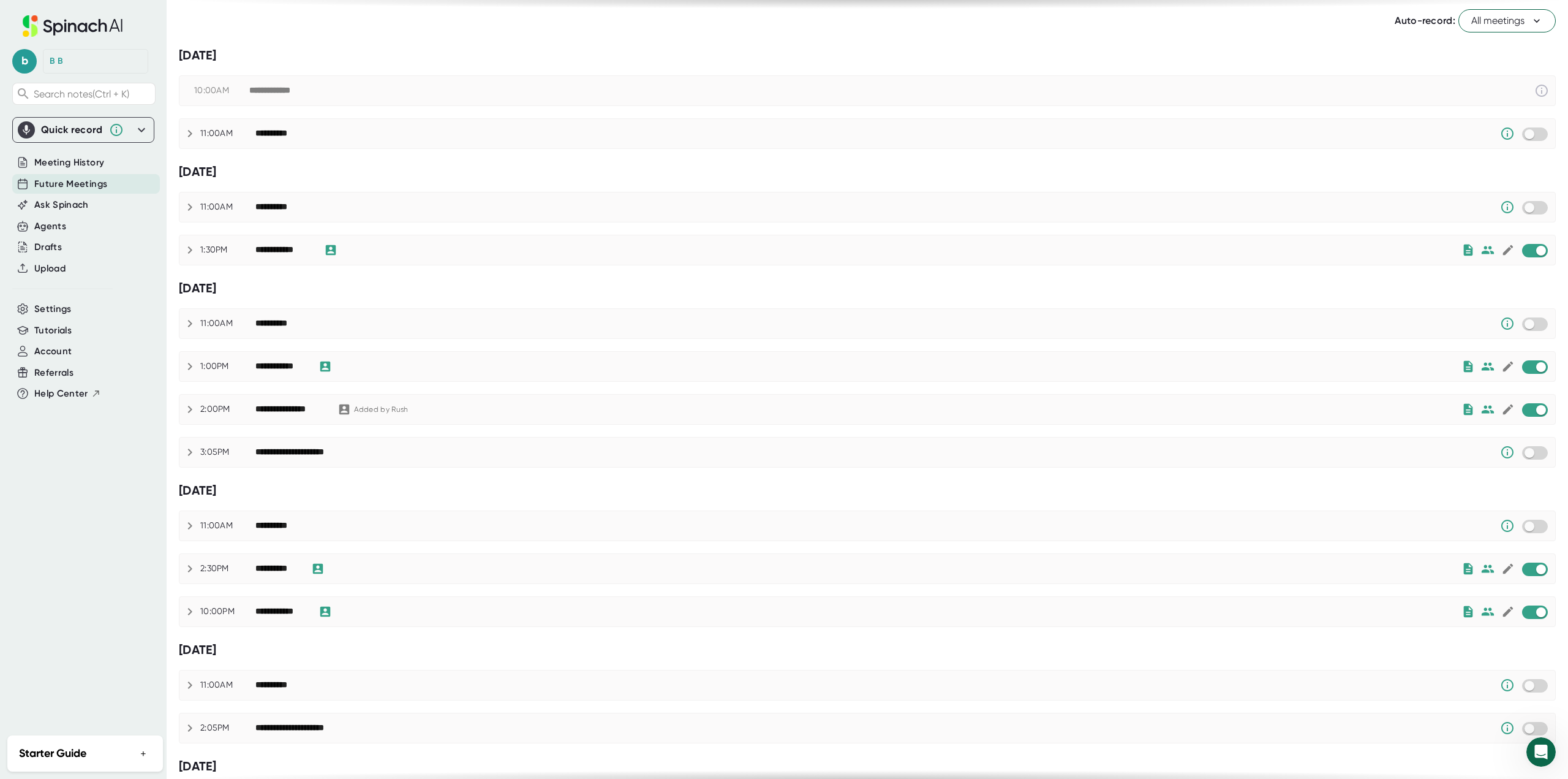
scroll to position [0, 0]
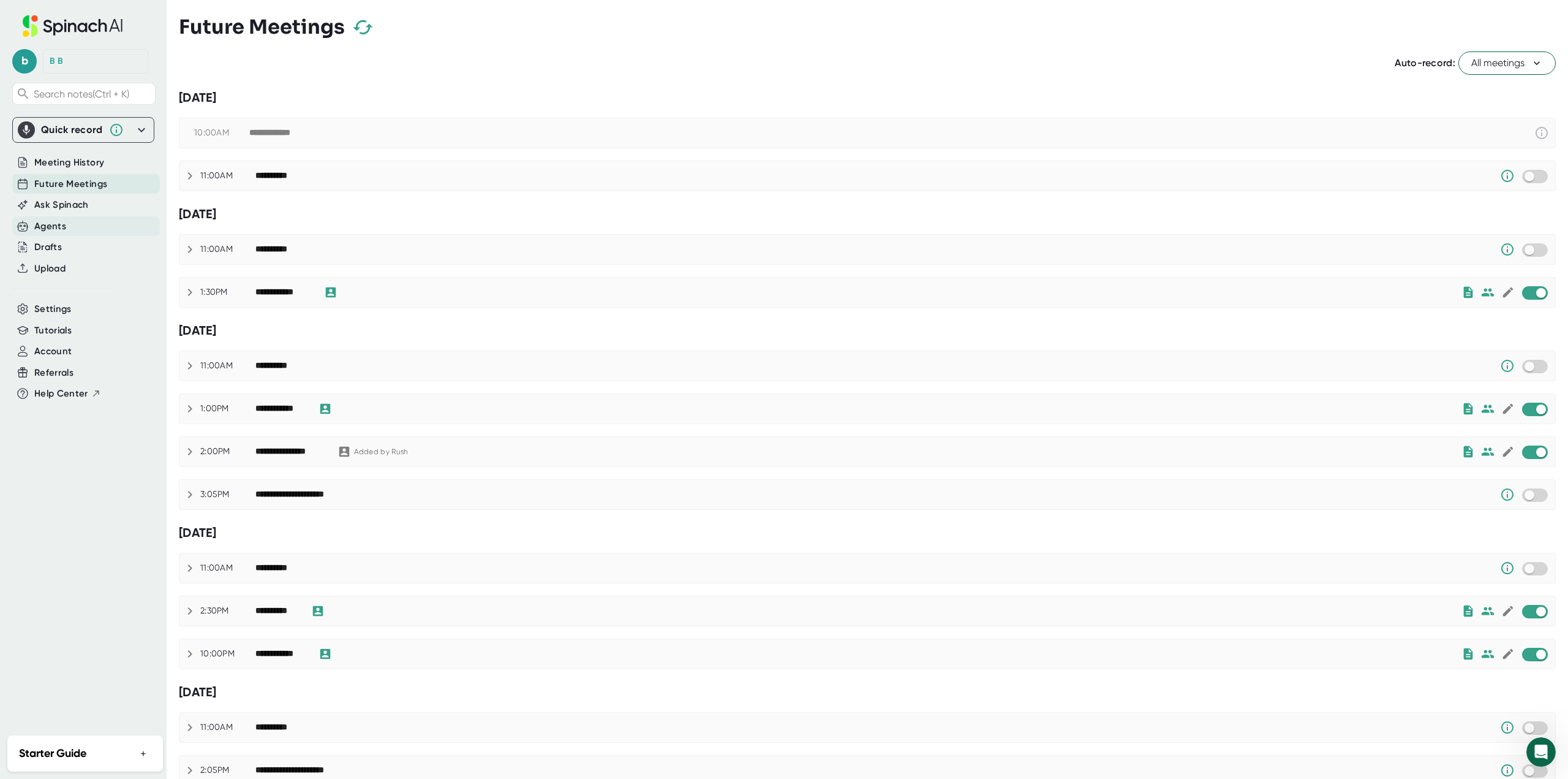
click at [54, 227] on div "Agents" at bounding box center [50, 226] width 32 height 14
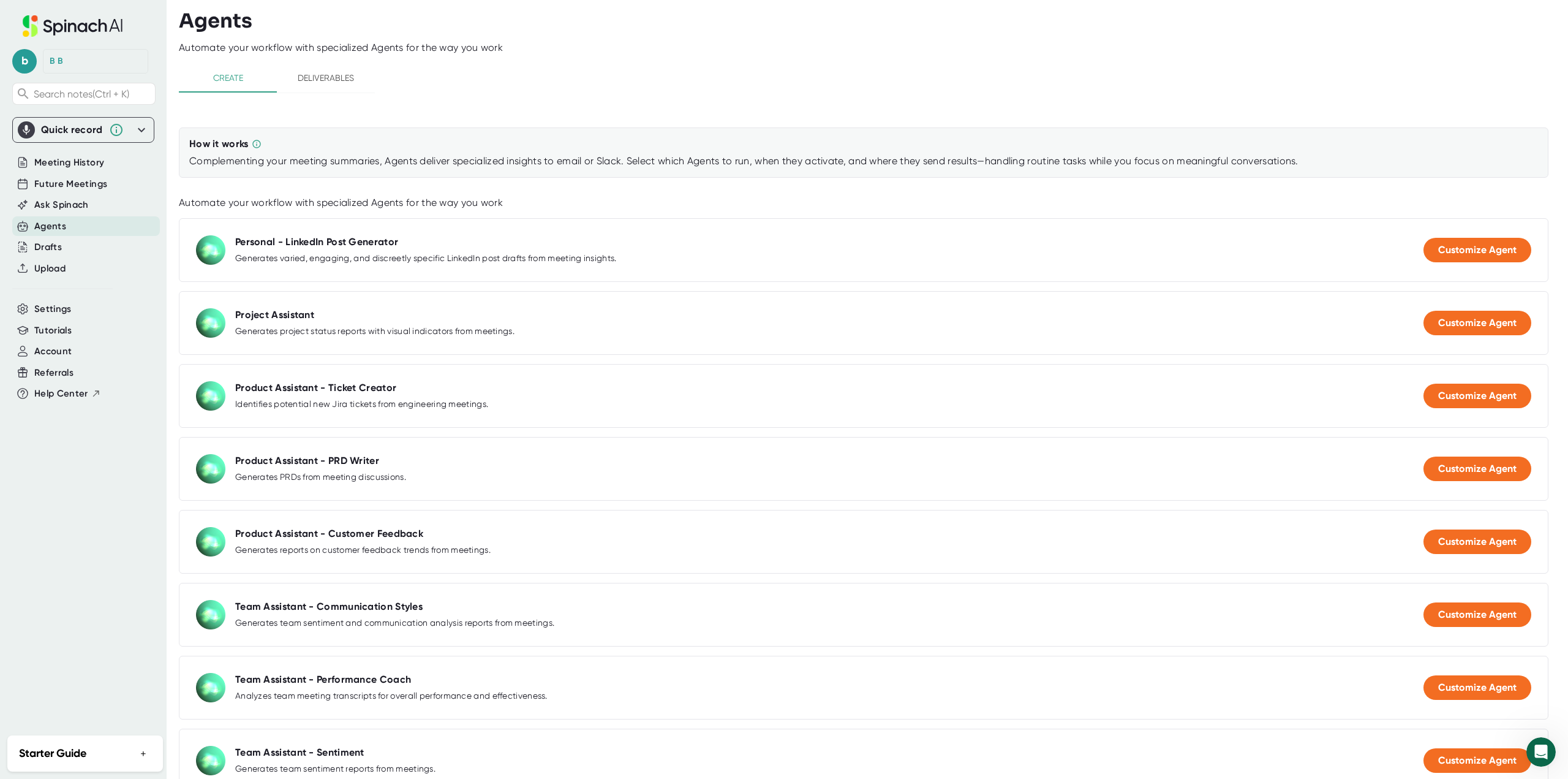
click at [143, 132] on icon at bounding box center [142, 130] width 15 height 15
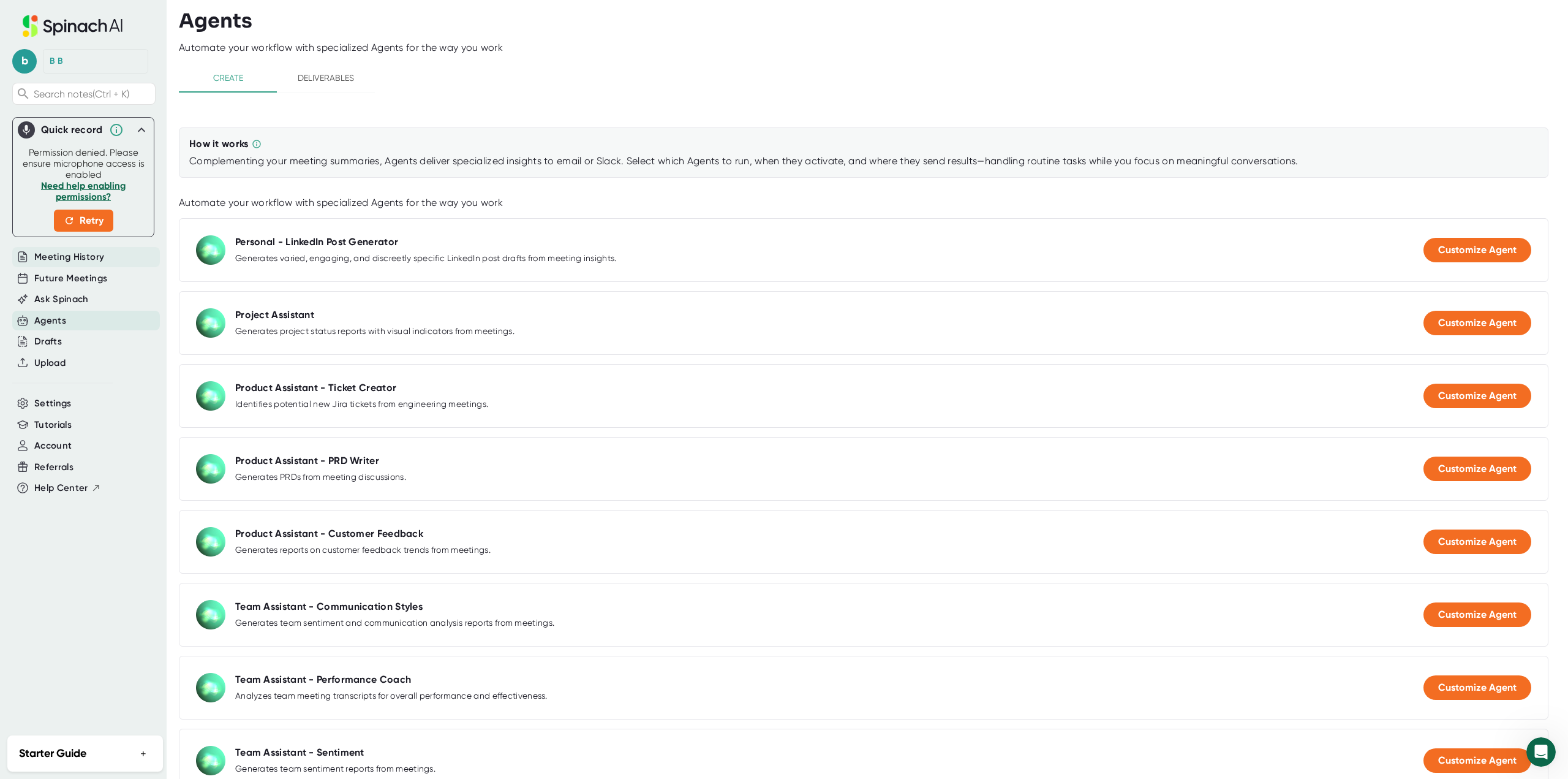
click at [77, 254] on span "Meeting History" at bounding box center [69, 257] width 70 height 14
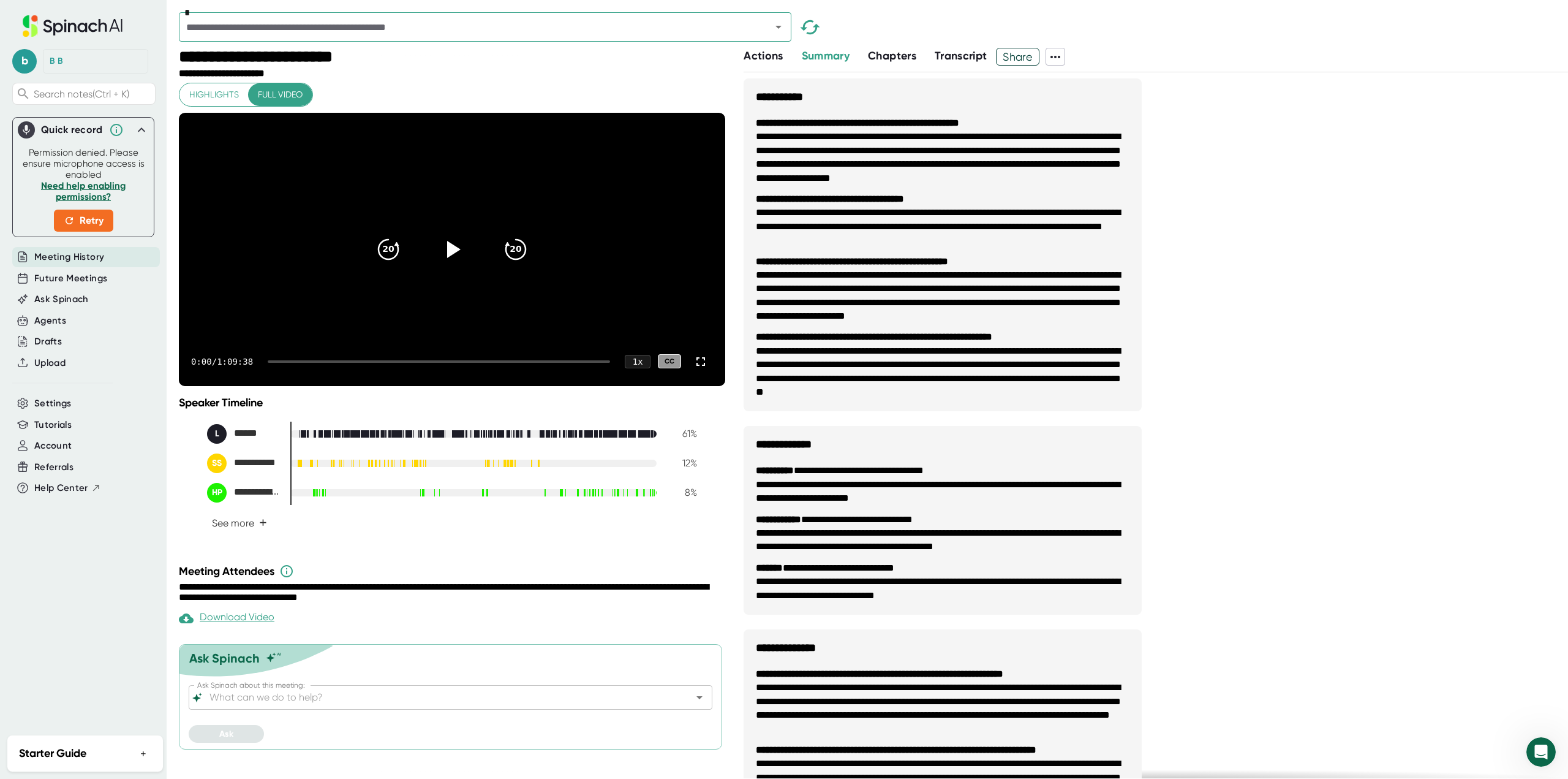
click at [768, 56] on span "Actions" at bounding box center [763, 56] width 39 height 13
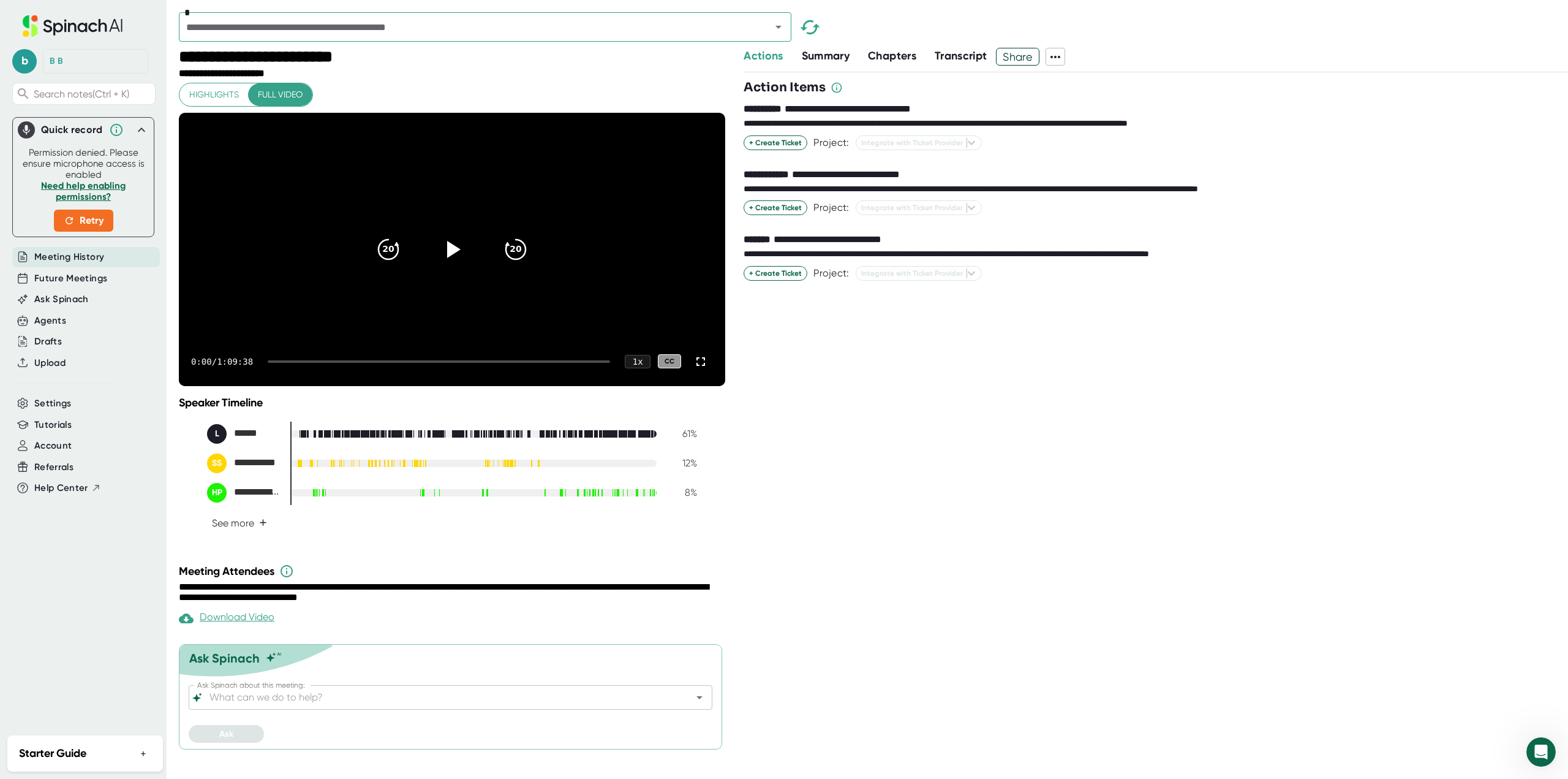
click at [53, 259] on span "Meeting History" at bounding box center [69, 257] width 70 height 14
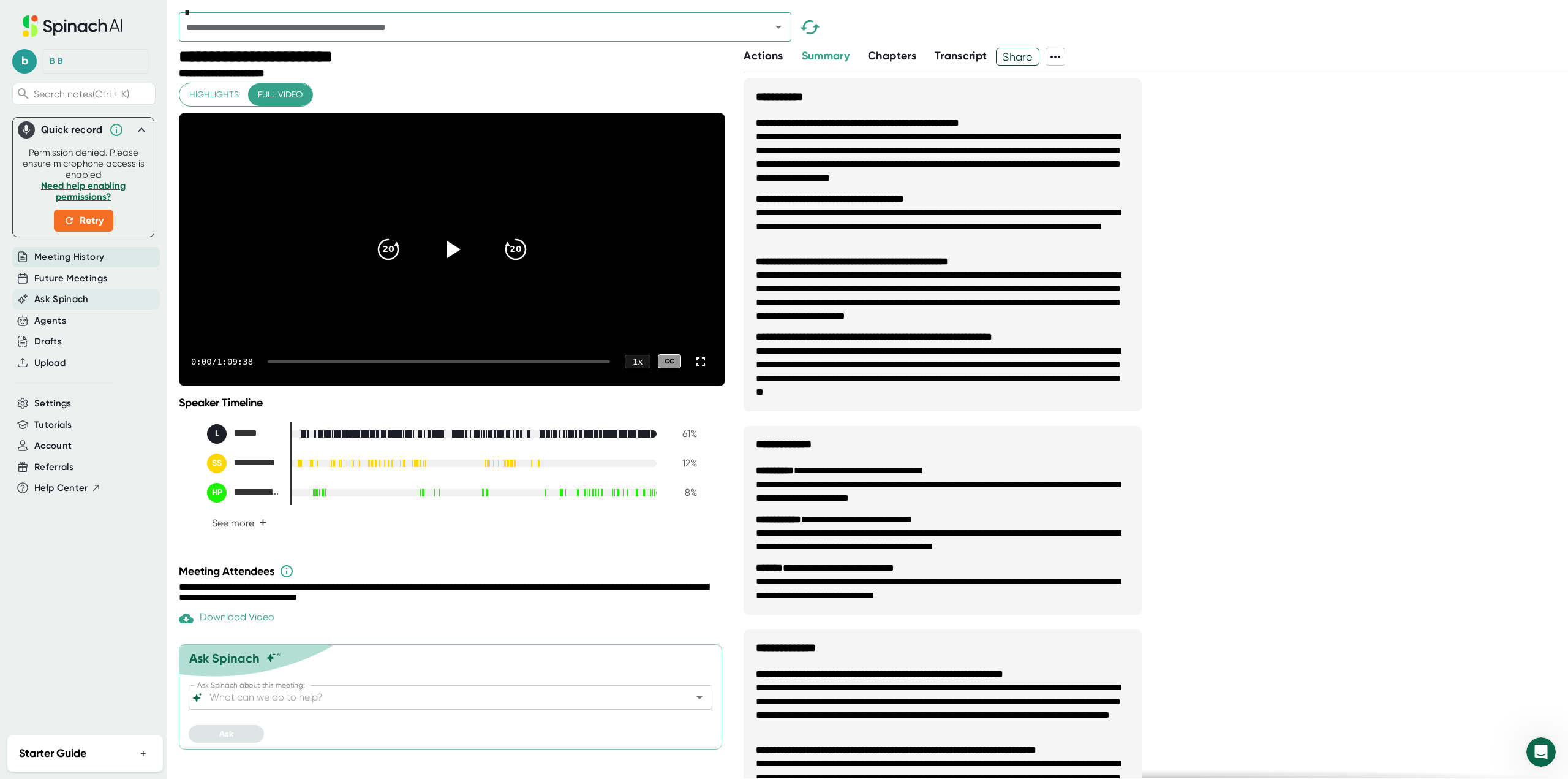
click at [64, 298] on span "Ask Spinach" at bounding box center [61, 299] width 54 height 14
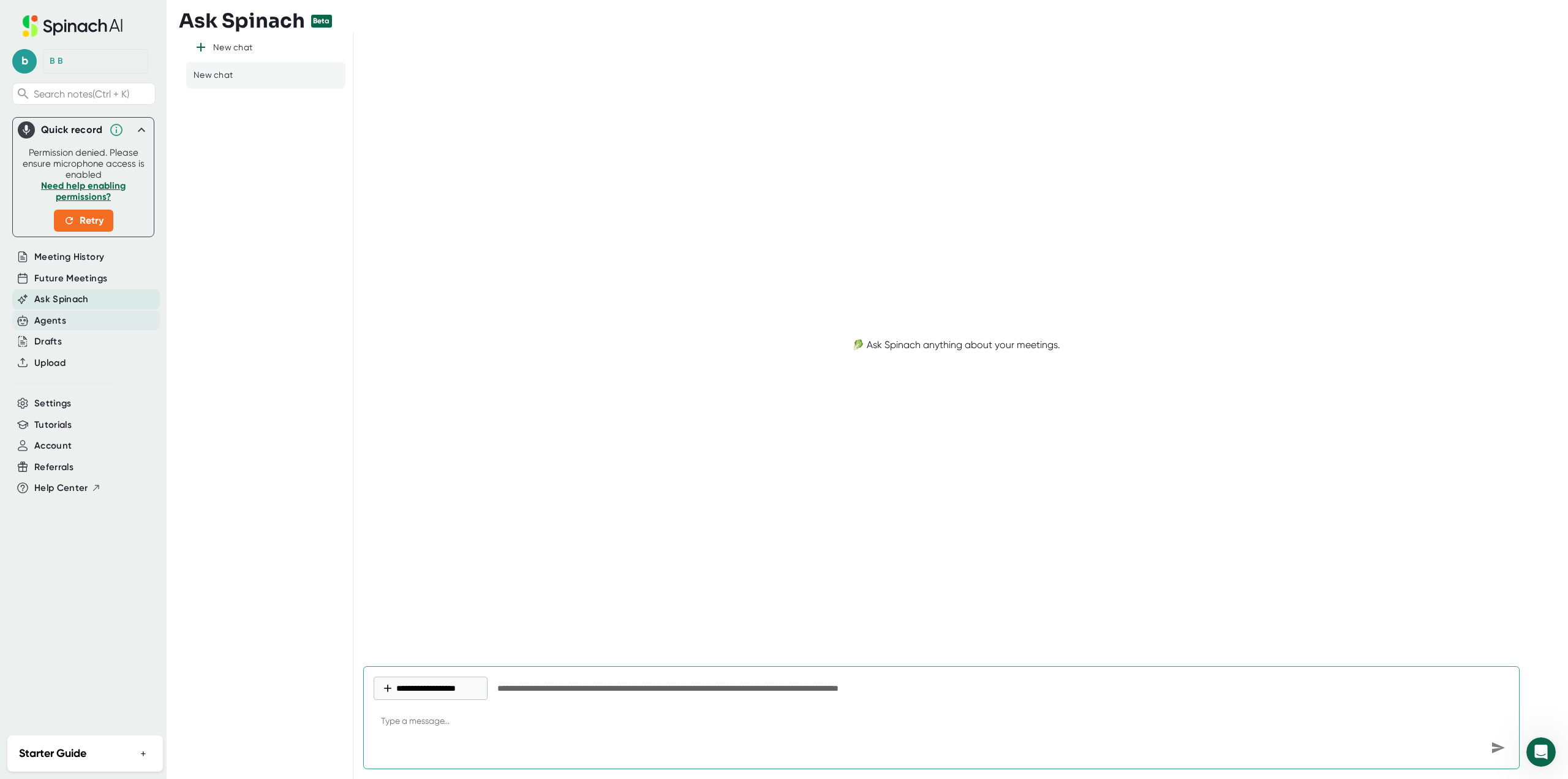
type textarea "x"
click at [57, 322] on div "Agents" at bounding box center [50, 321] width 32 height 14
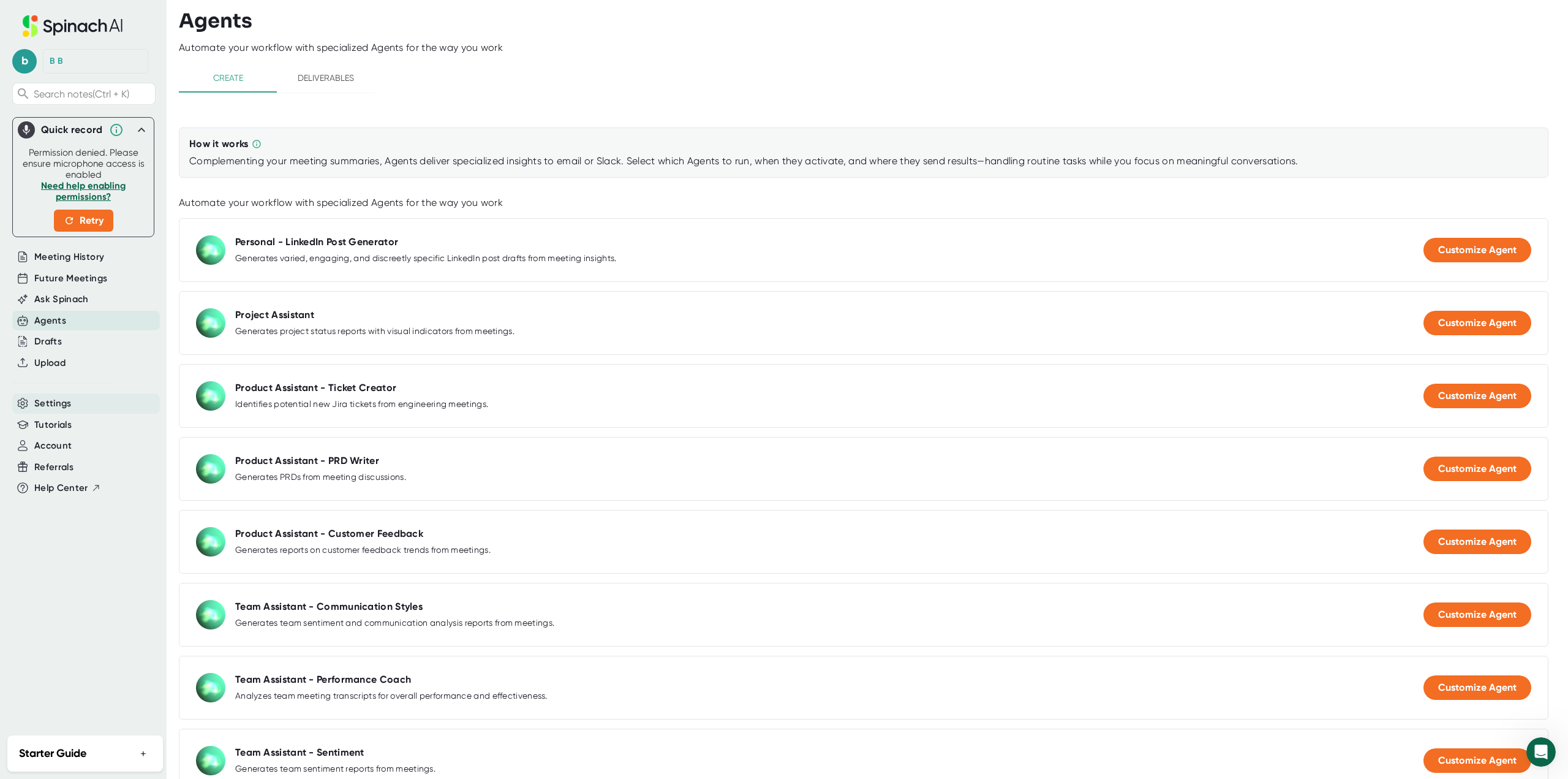
click at [55, 406] on span "Settings" at bounding box center [52, 403] width 37 height 14
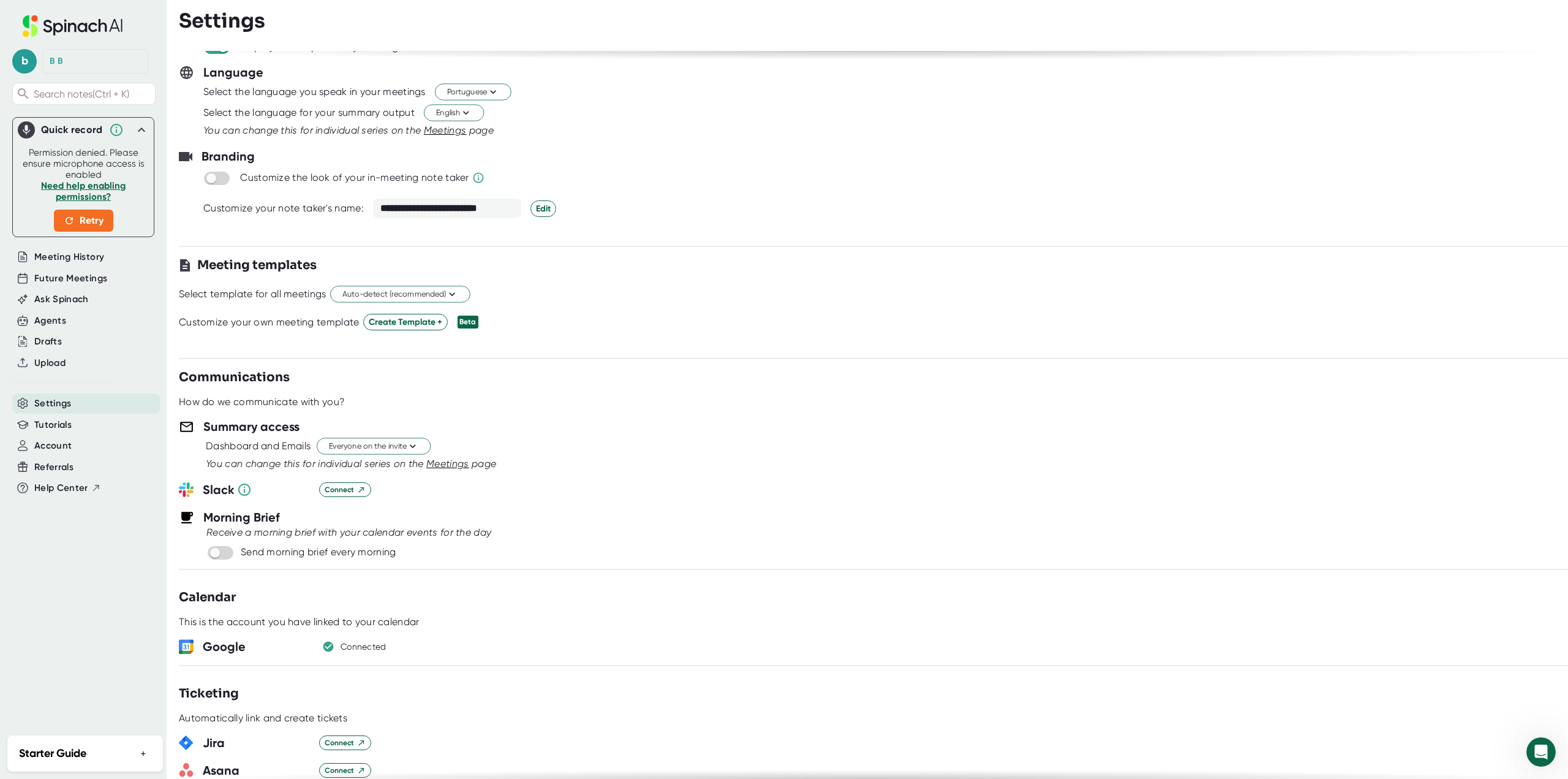
scroll to position [122, 0]
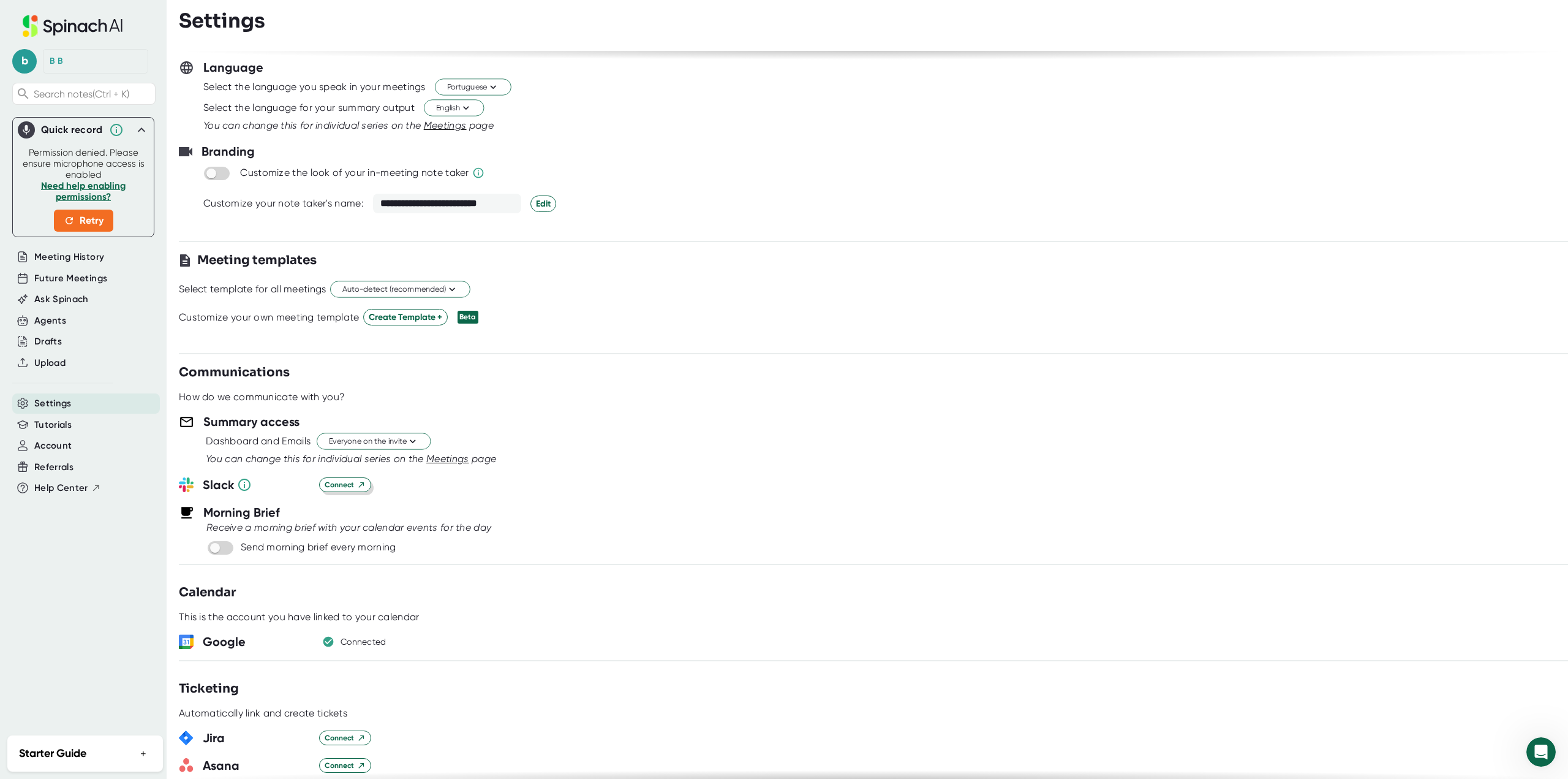
click at [357, 486] on icon at bounding box center [361, 485] width 8 height 8
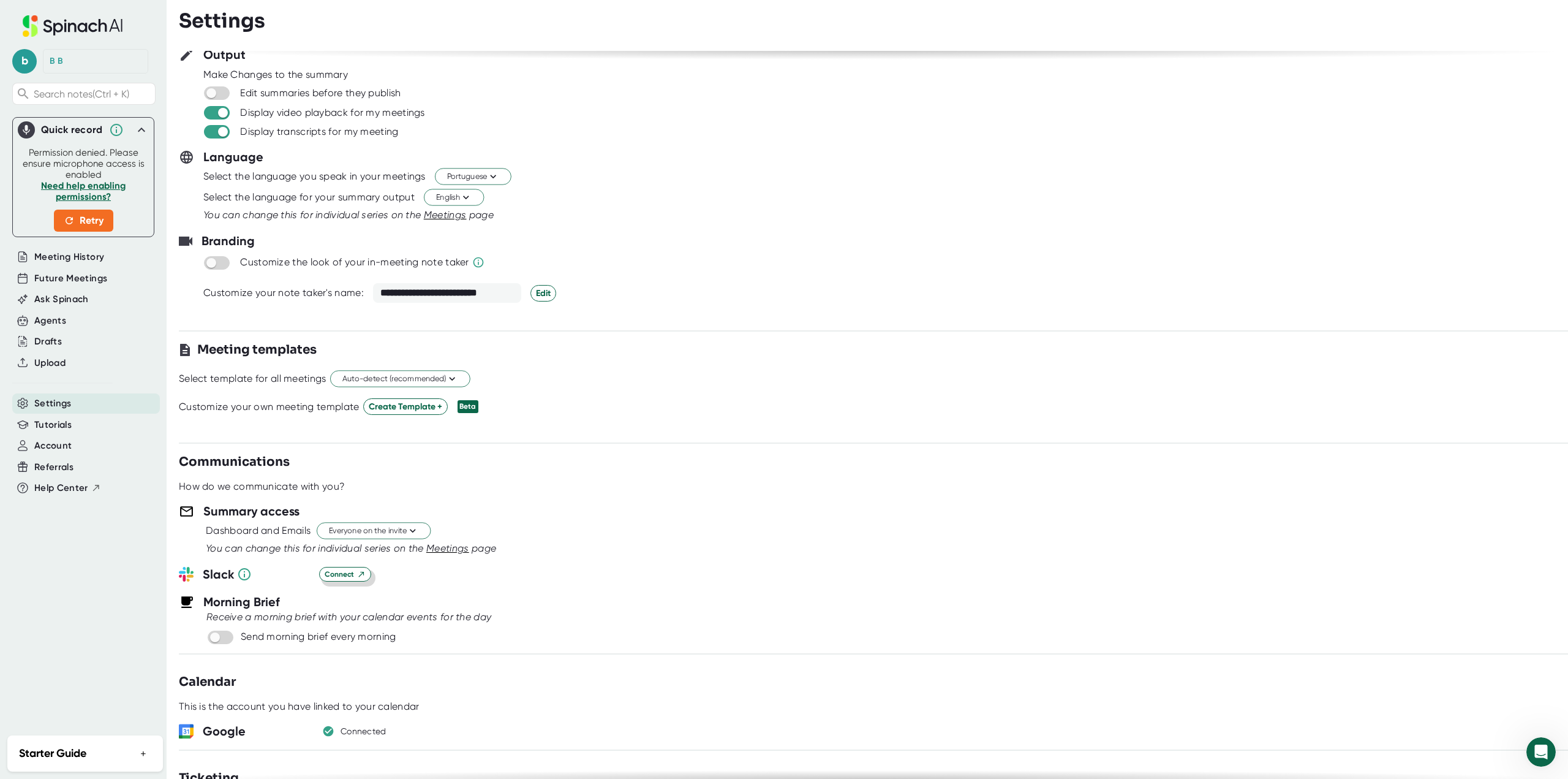
scroll to position [0, 0]
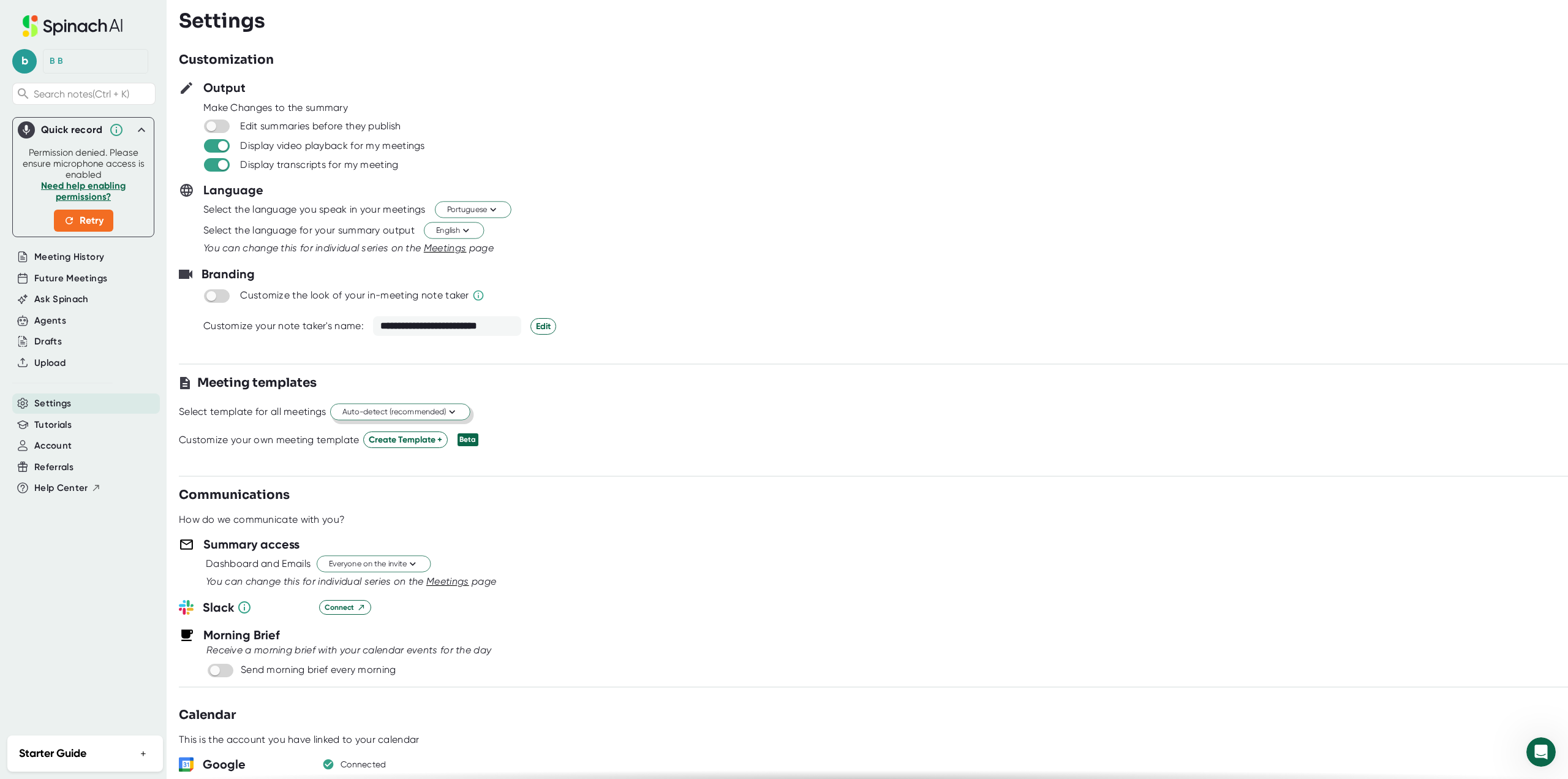
click at [457, 412] on icon at bounding box center [451, 412] width 12 height 12
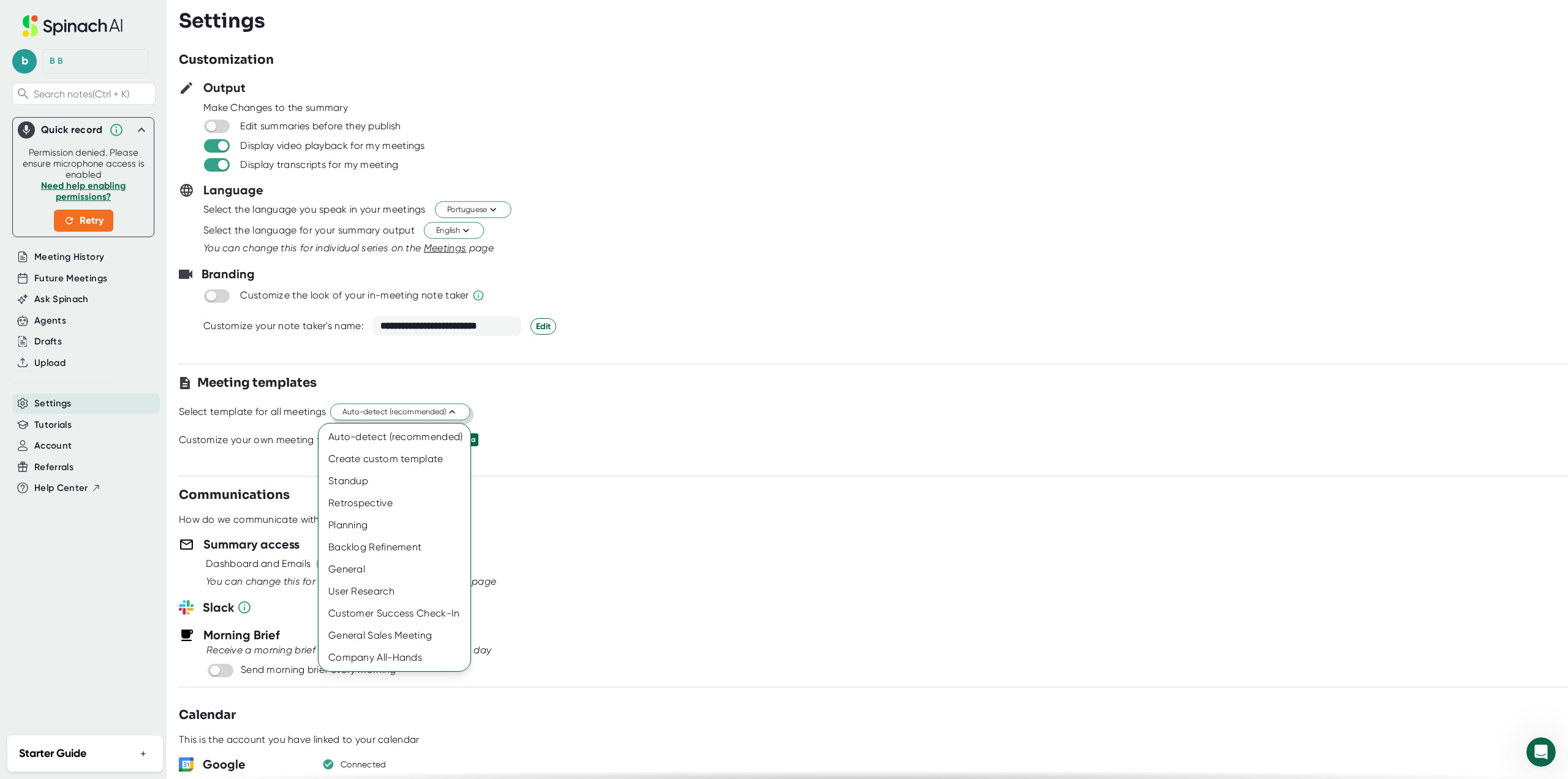
click at [458, 412] on div at bounding box center [784, 389] width 1568 height 779
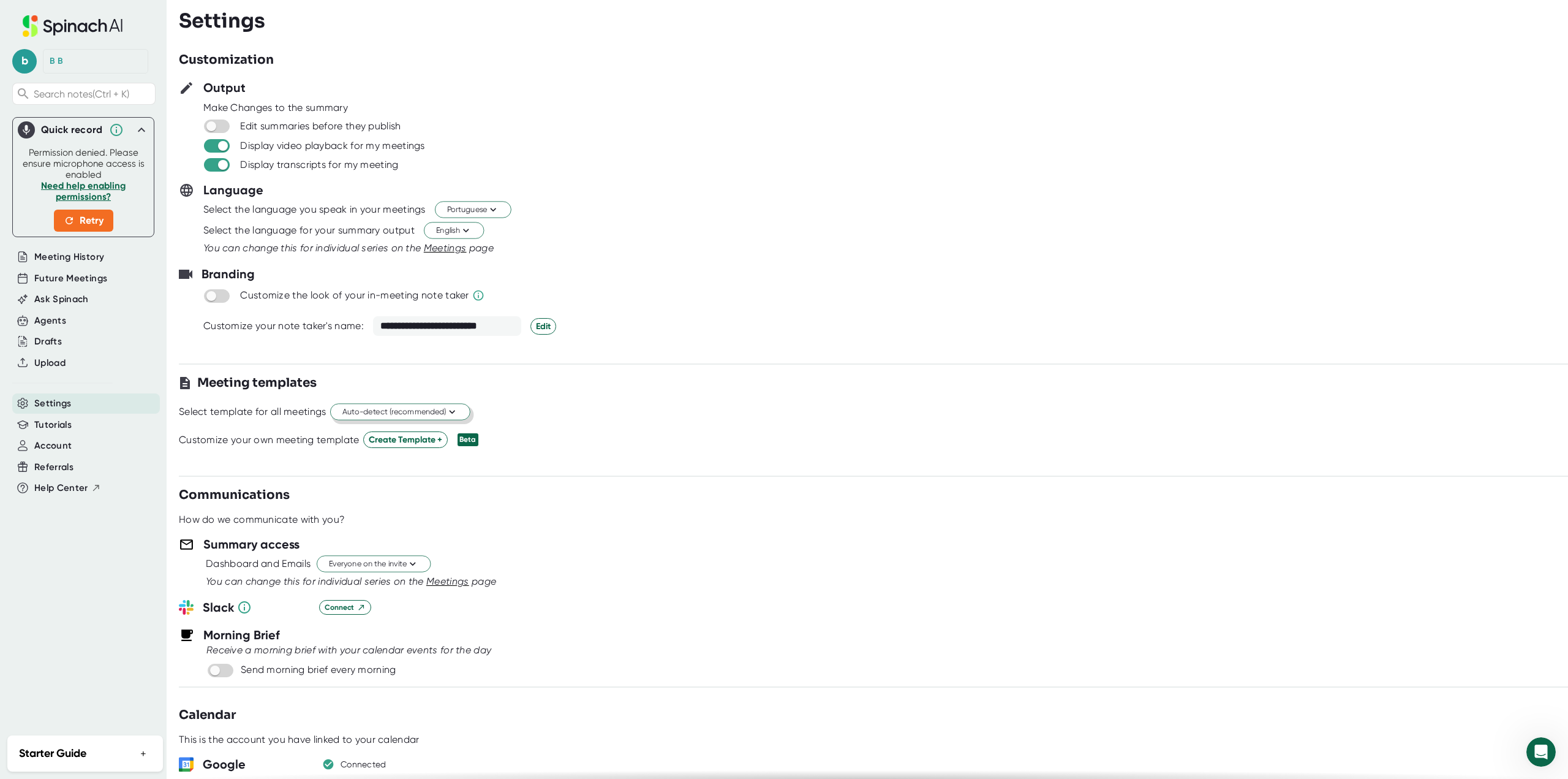
click at [674, 483] on div "**********" at bounding box center [874, 415] width 1389 height 728
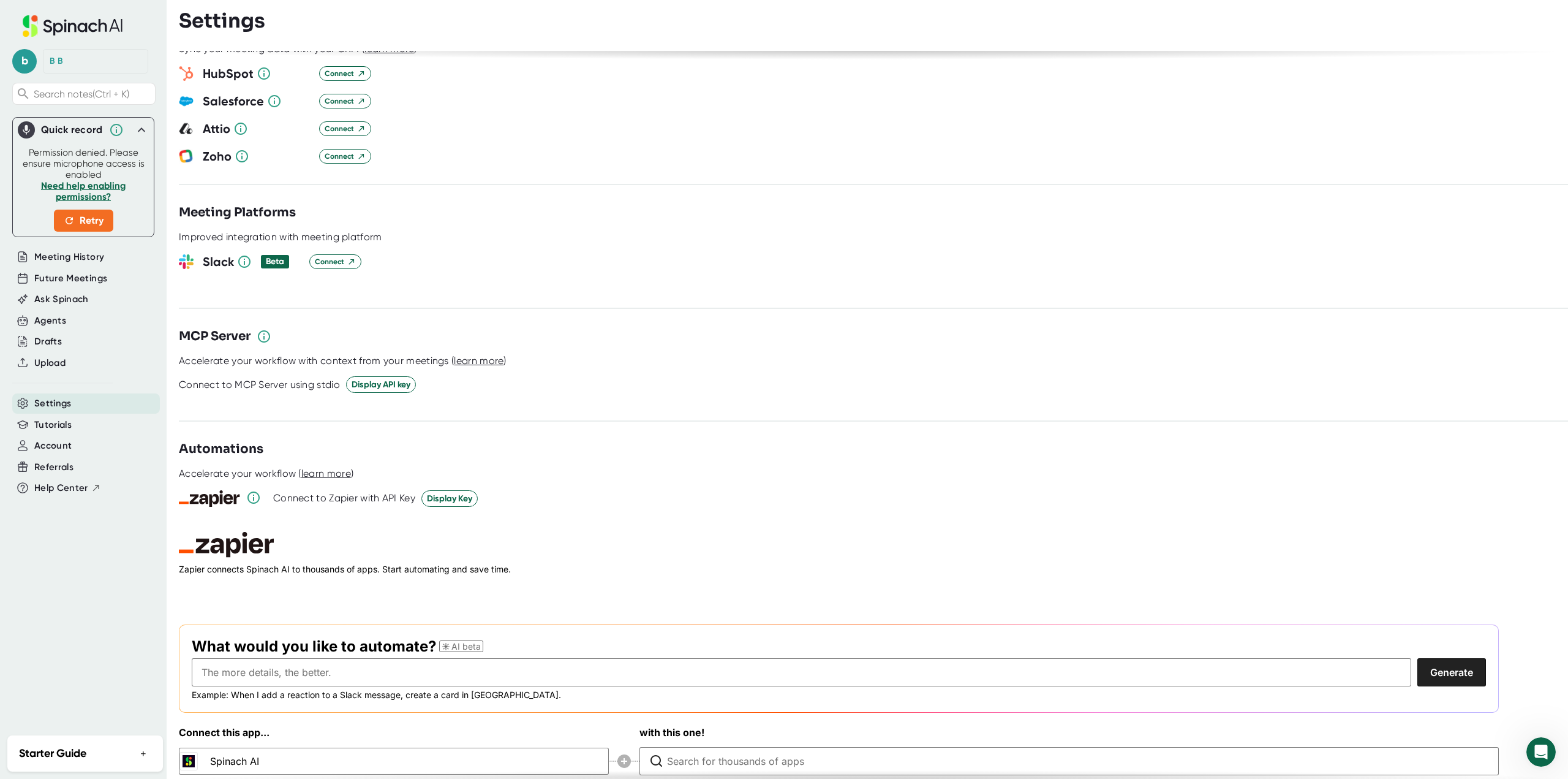
scroll to position [1329, 0]
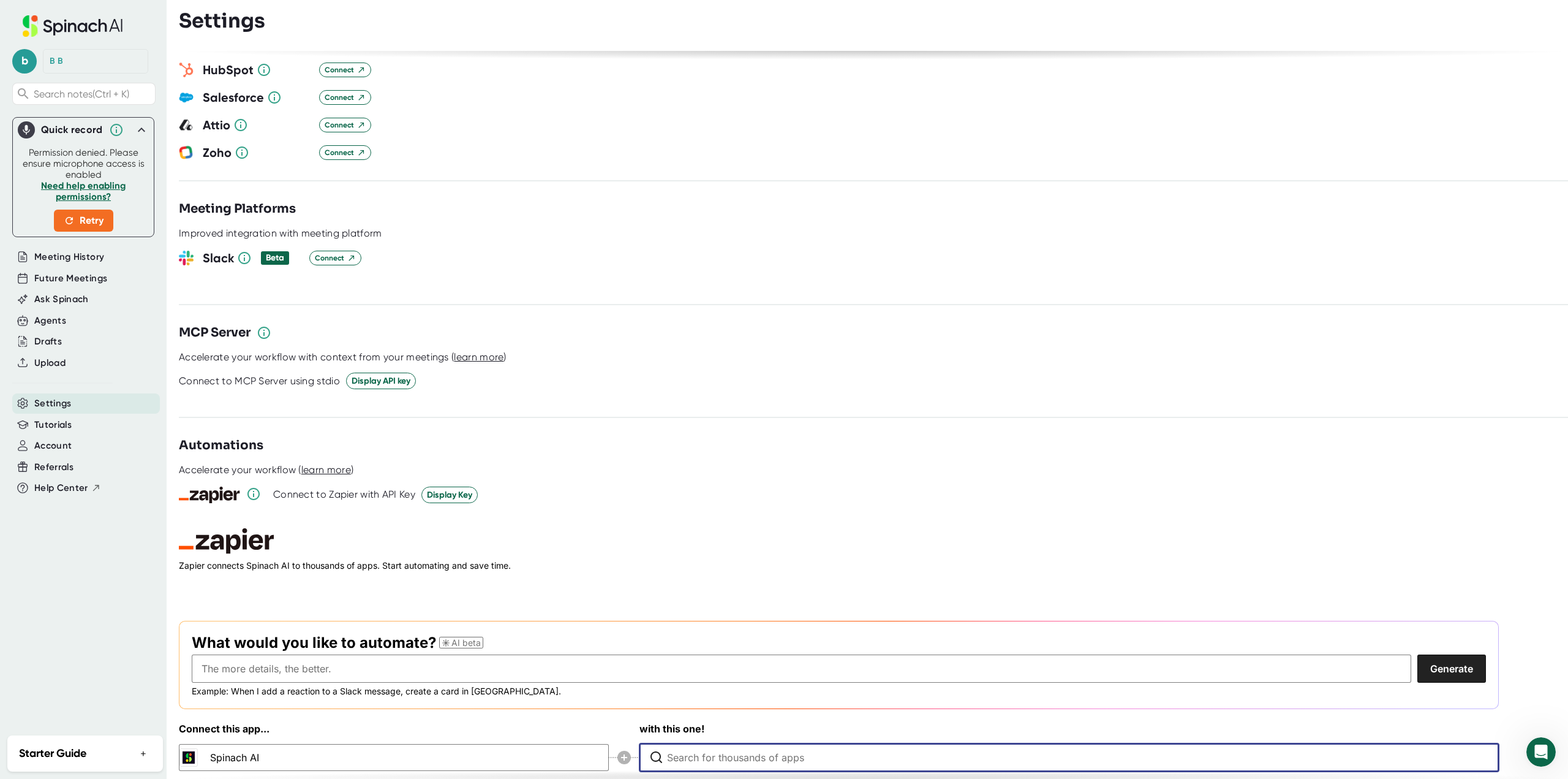
click at [693, 744] on input "Type to search for an app to connect" at bounding box center [1072, 757] width 810 height 27
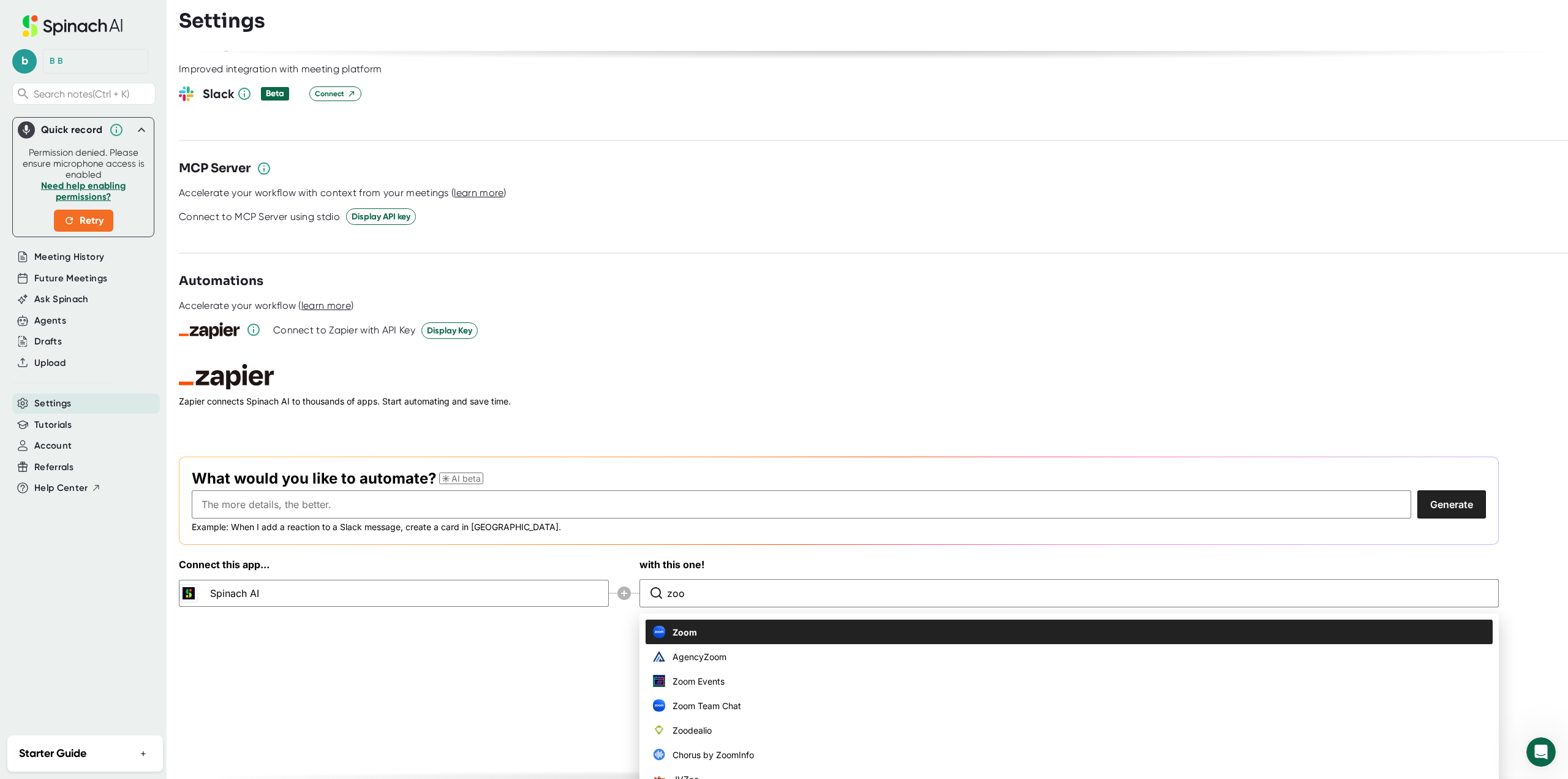
click at [687, 626] on span "Zoom" at bounding box center [684, 632] width 24 height 12
type input "Zoom"
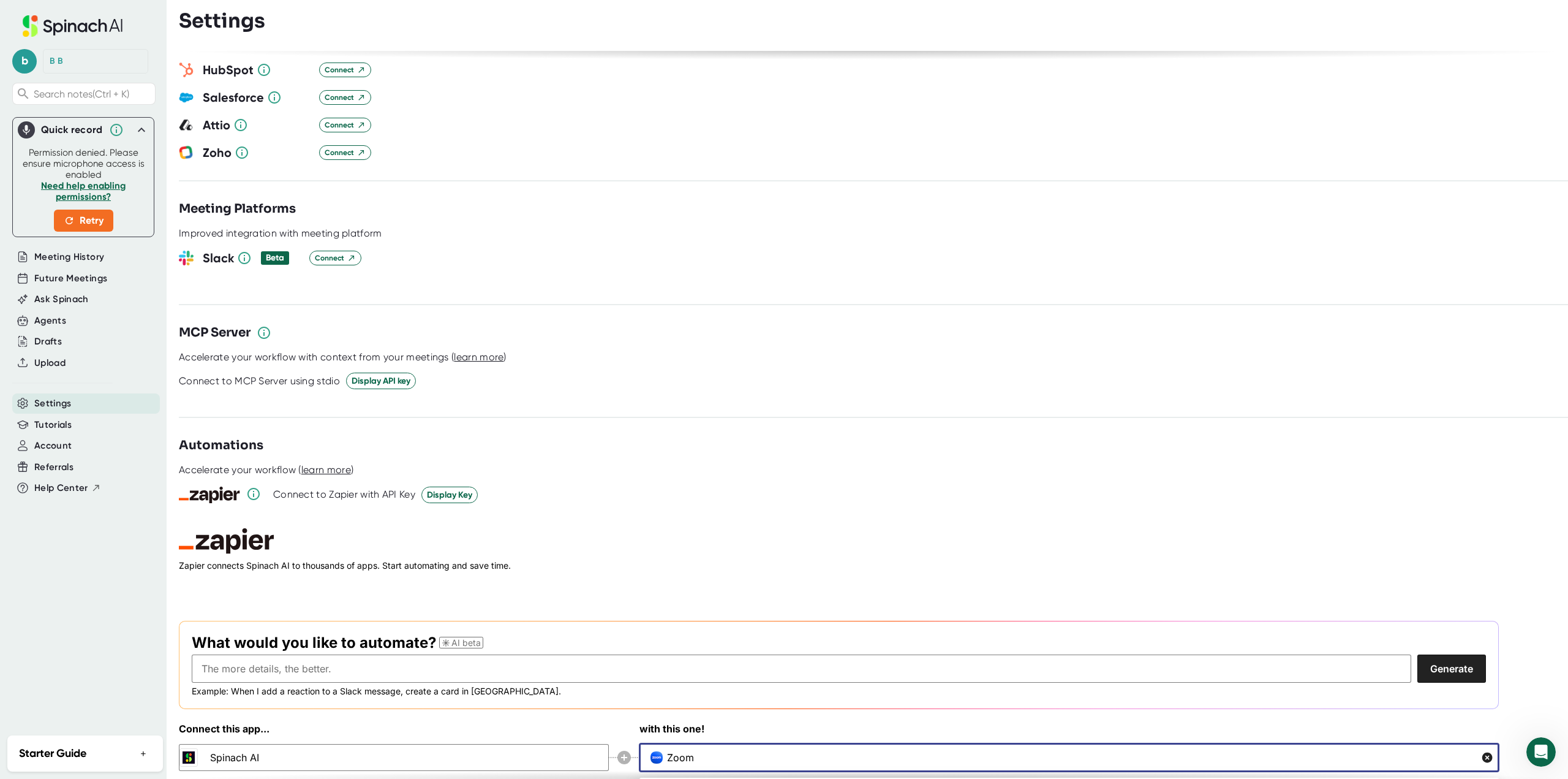
scroll to position [1494, 0]
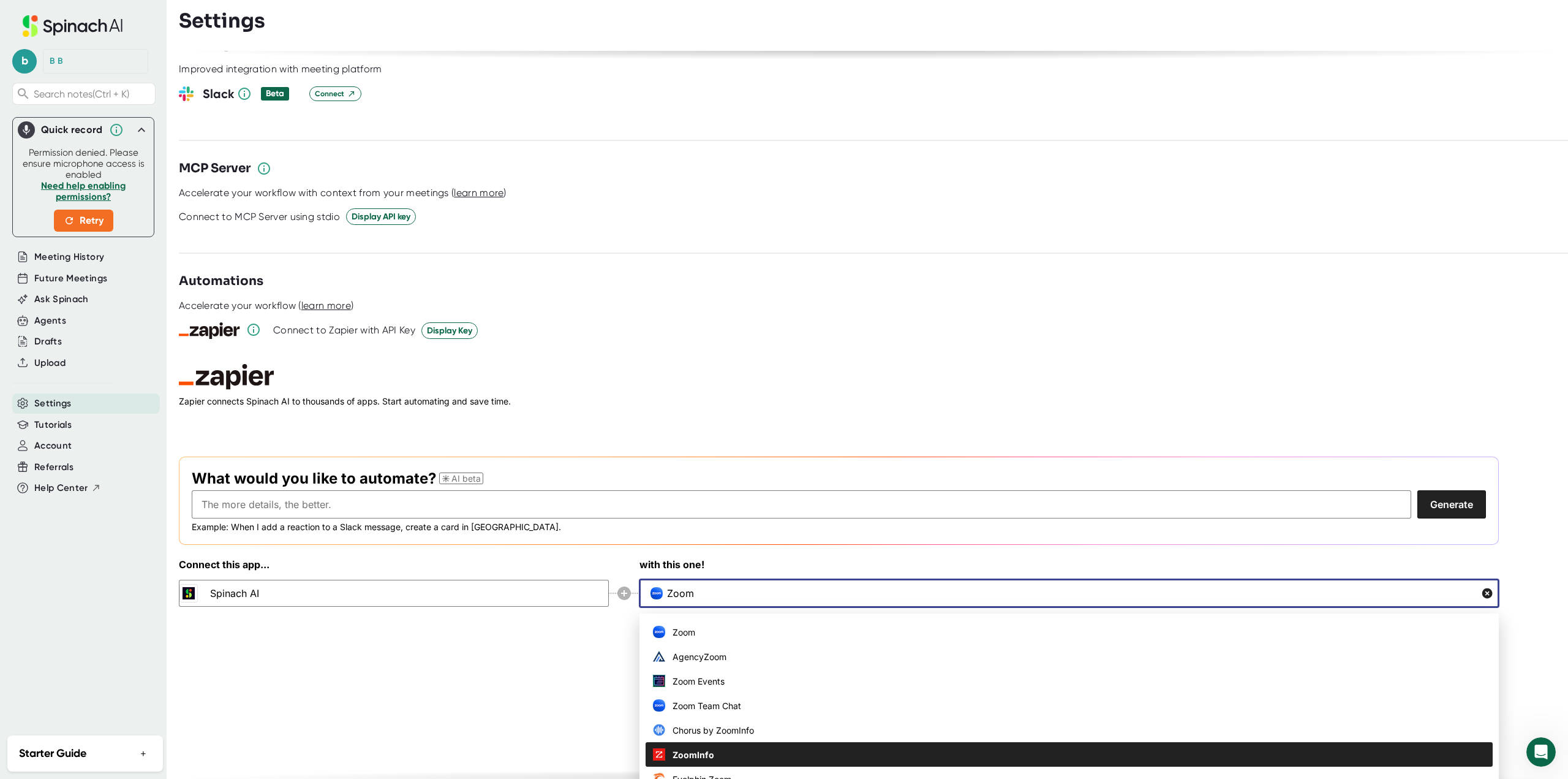
click at [754, 607] on div "Zoom Zoom AgencyZoom Zoom Events Zoom Team Chat Chorus by ZoomInfo ZoomInfo Evo…" at bounding box center [1069, 593] width 859 height 28
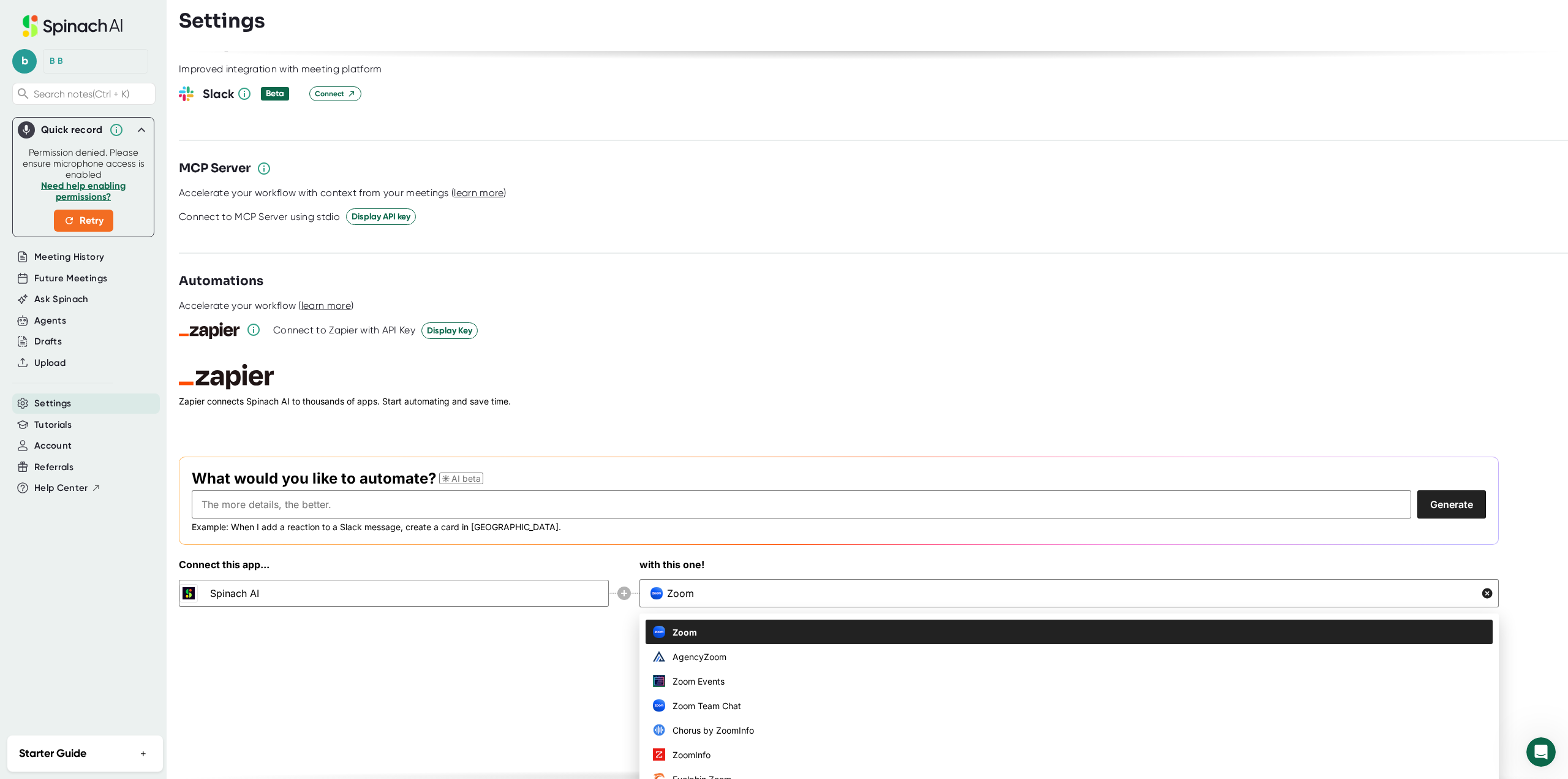
click at [687, 626] on span "Zoom" at bounding box center [684, 632] width 24 height 12
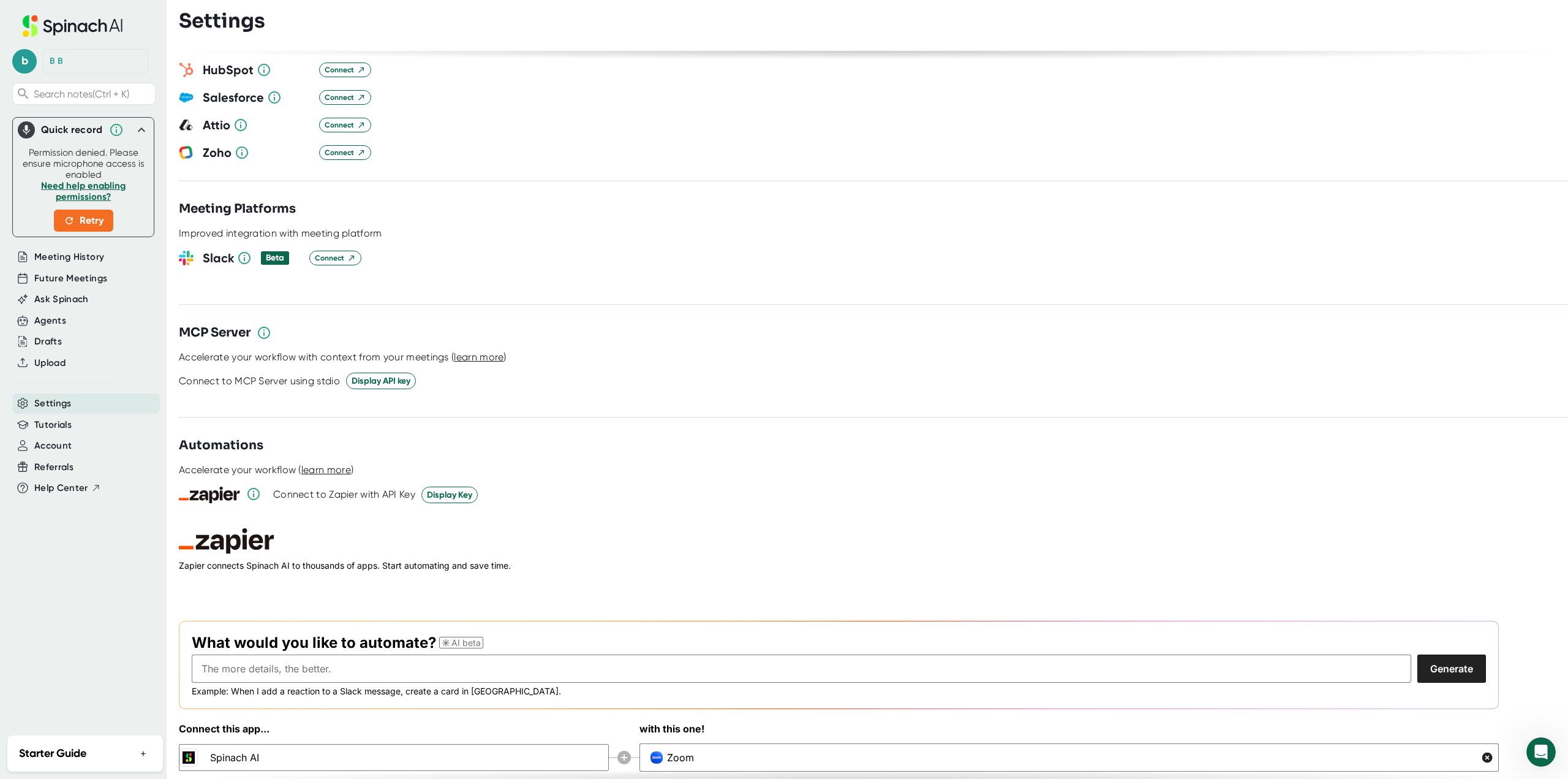
click at [639, 477] on div at bounding box center [874, 481] width 1389 height 9
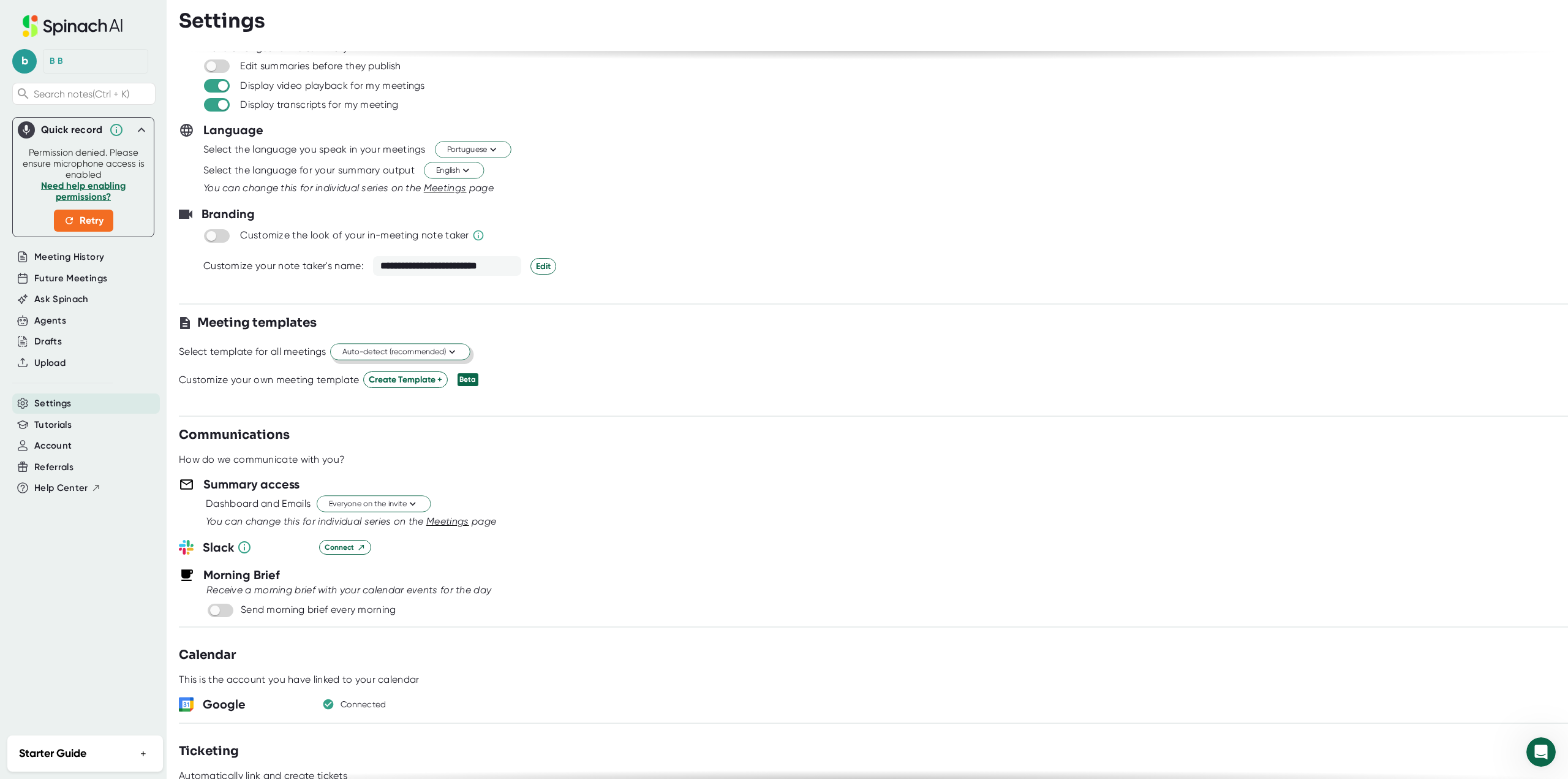
scroll to position [0, 0]
